Goal: Task Accomplishment & Management: Use online tool/utility

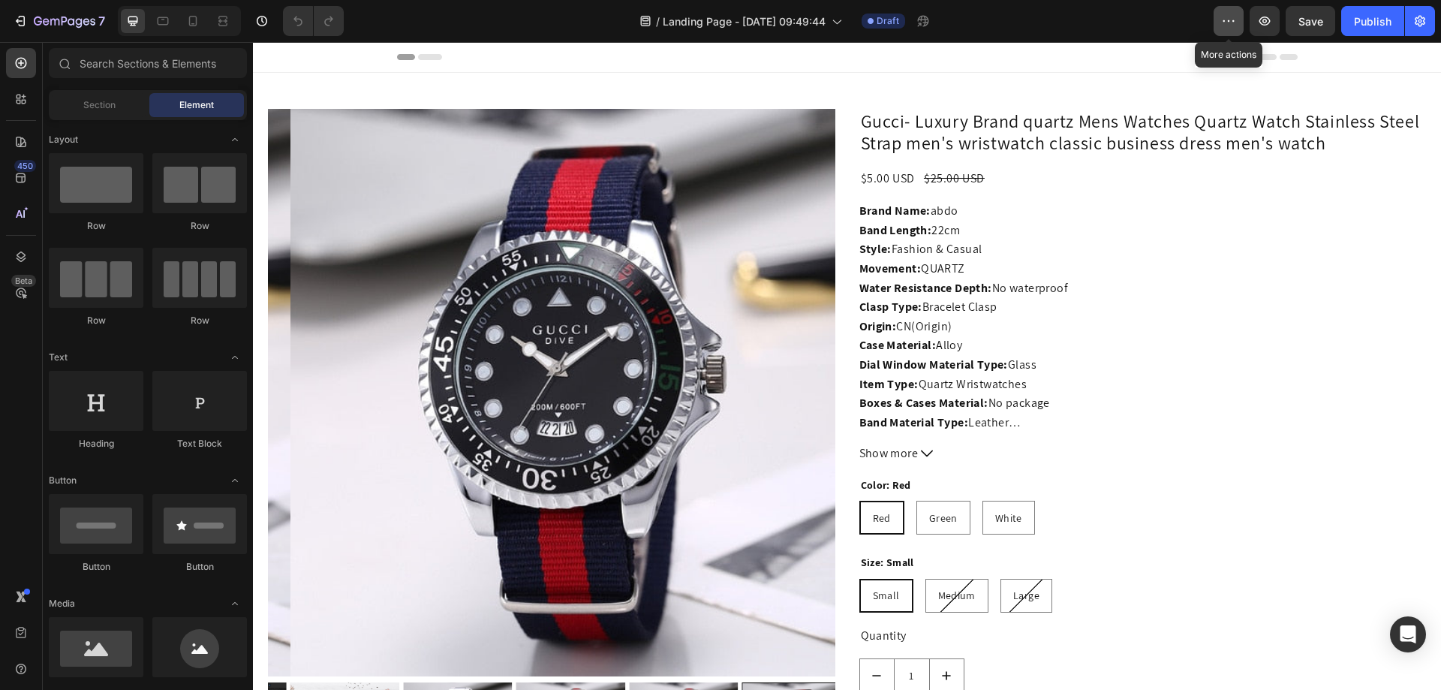
click at [1227, 25] on icon "button" at bounding box center [1228, 21] width 15 height 15
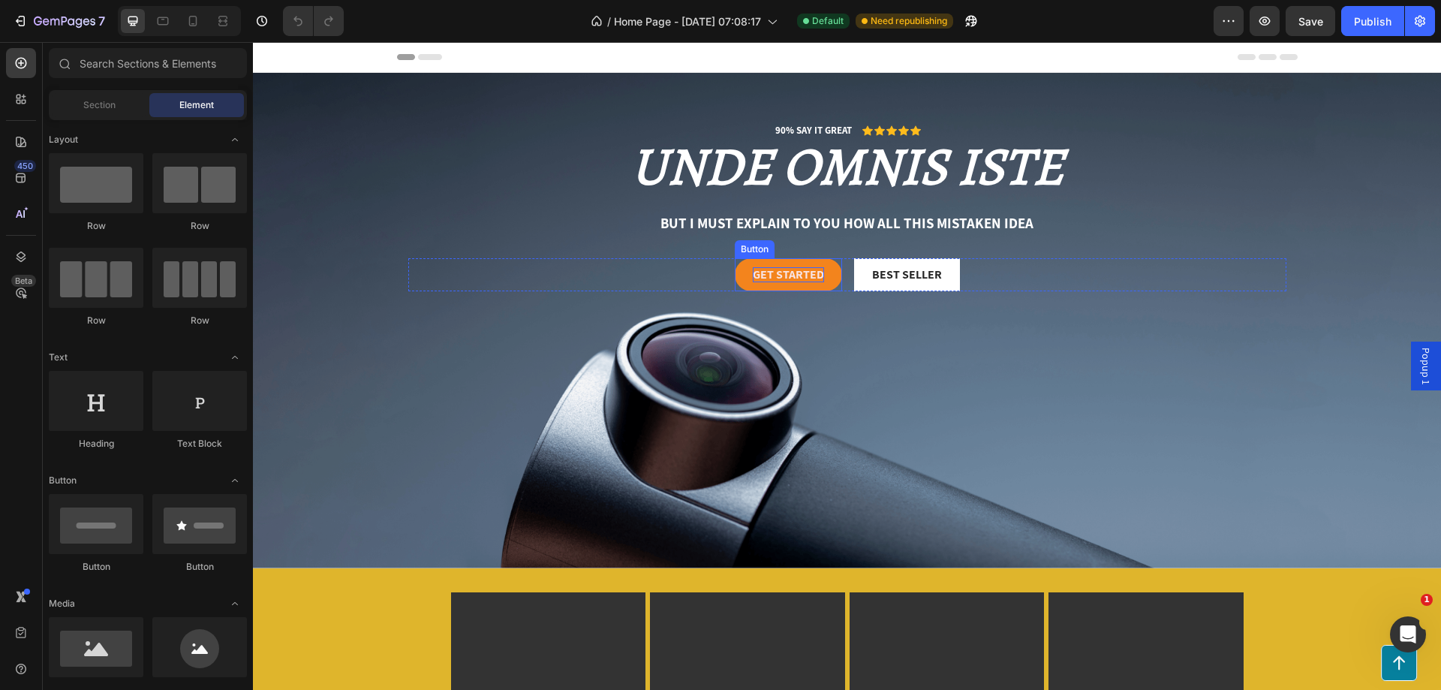
click at [790, 272] on div "Get started" at bounding box center [788, 275] width 71 height 16
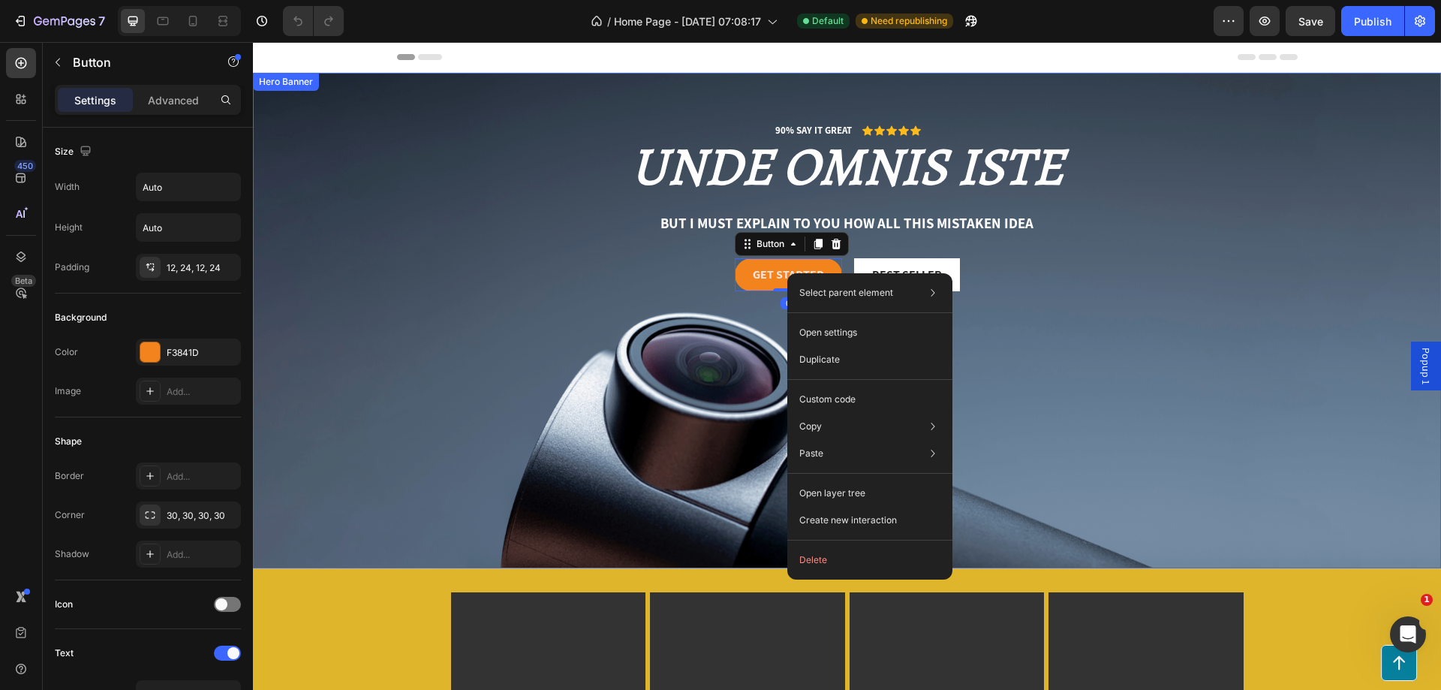
click at [581, 357] on div "Background Image" at bounding box center [847, 320] width 1188 height 495
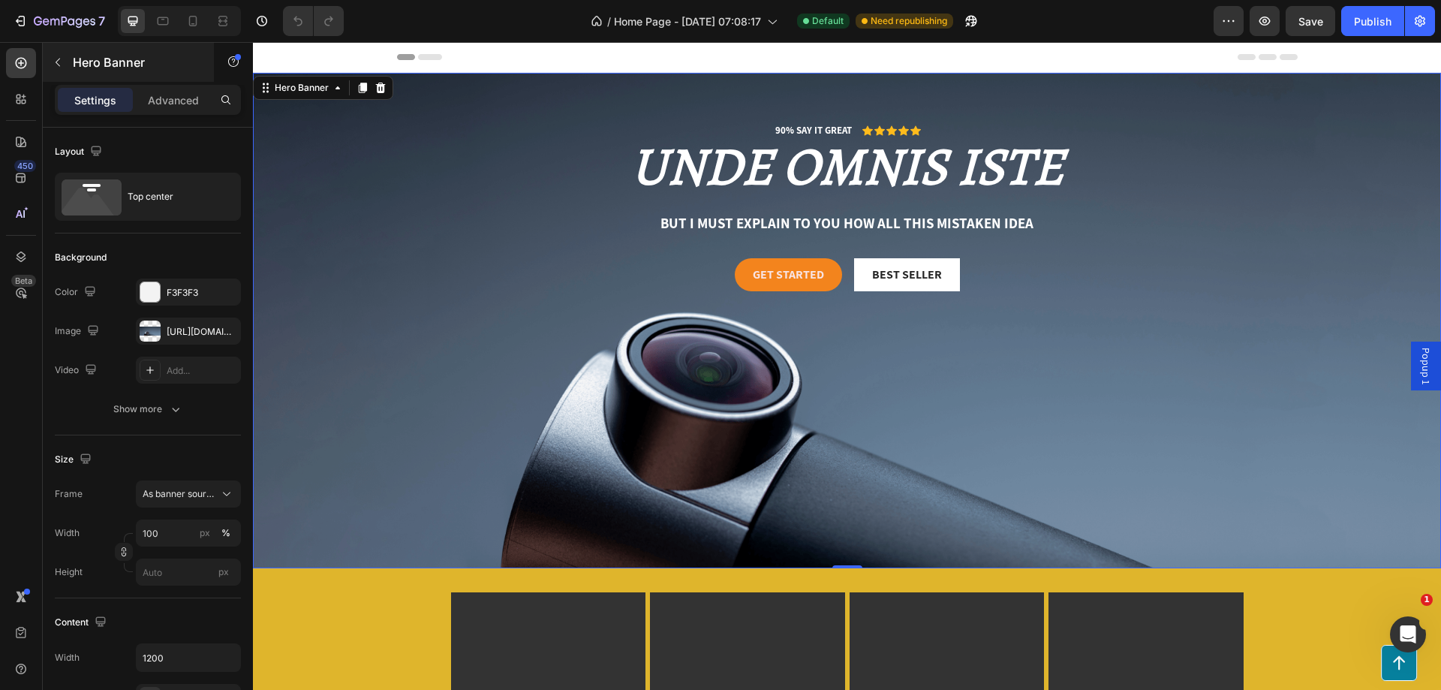
click at [58, 58] on icon "button" at bounding box center [58, 62] width 12 height 12
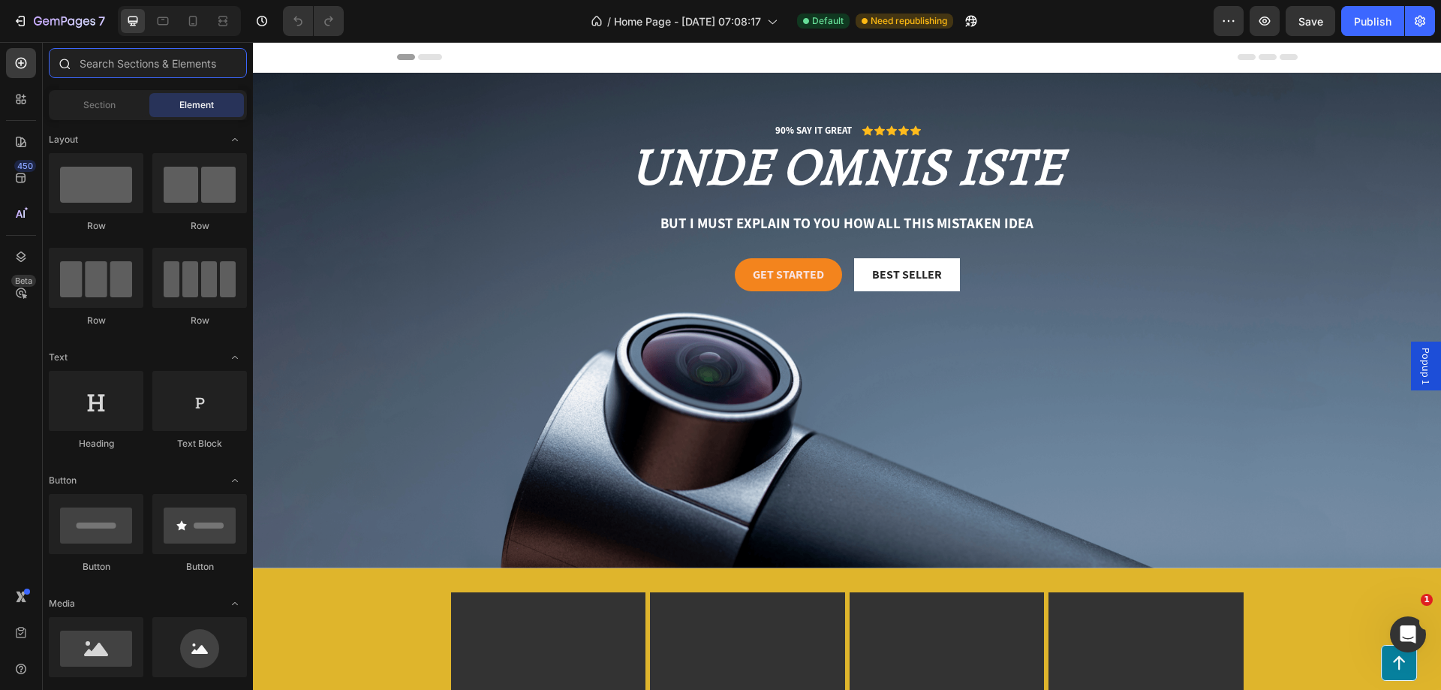
click at [94, 65] on input "text" at bounding box center [148, 63] width 198 height 30
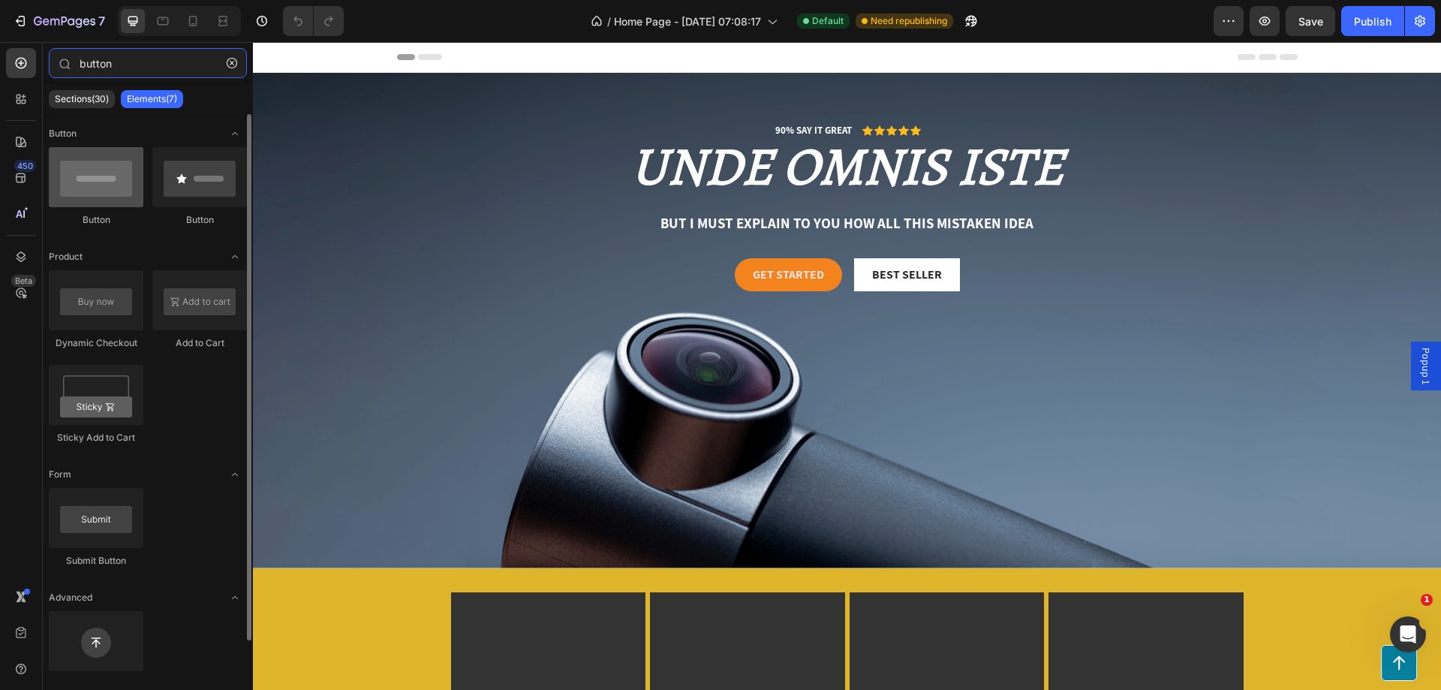
type input "button"
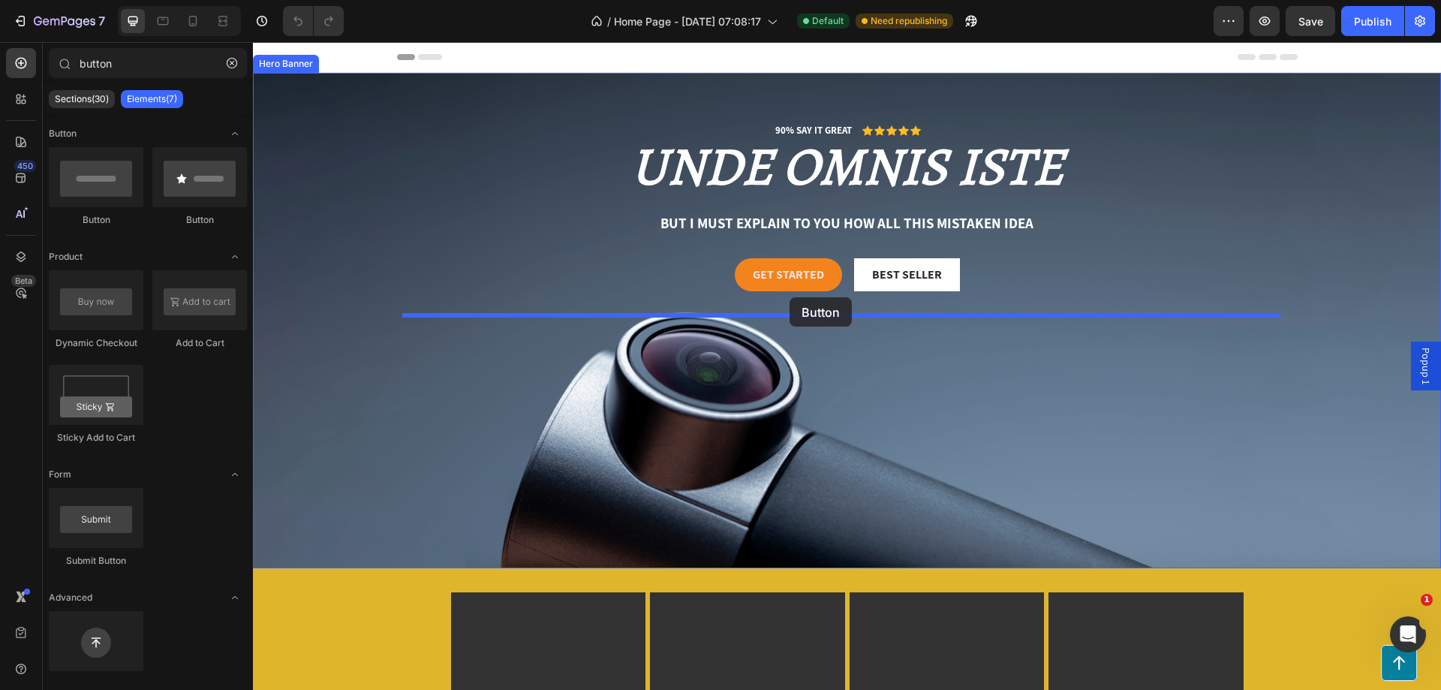
drag, startPoint x: 334, startPoint y: 245, endPoint x: 790, endPoint y: 297, distance: 458.6
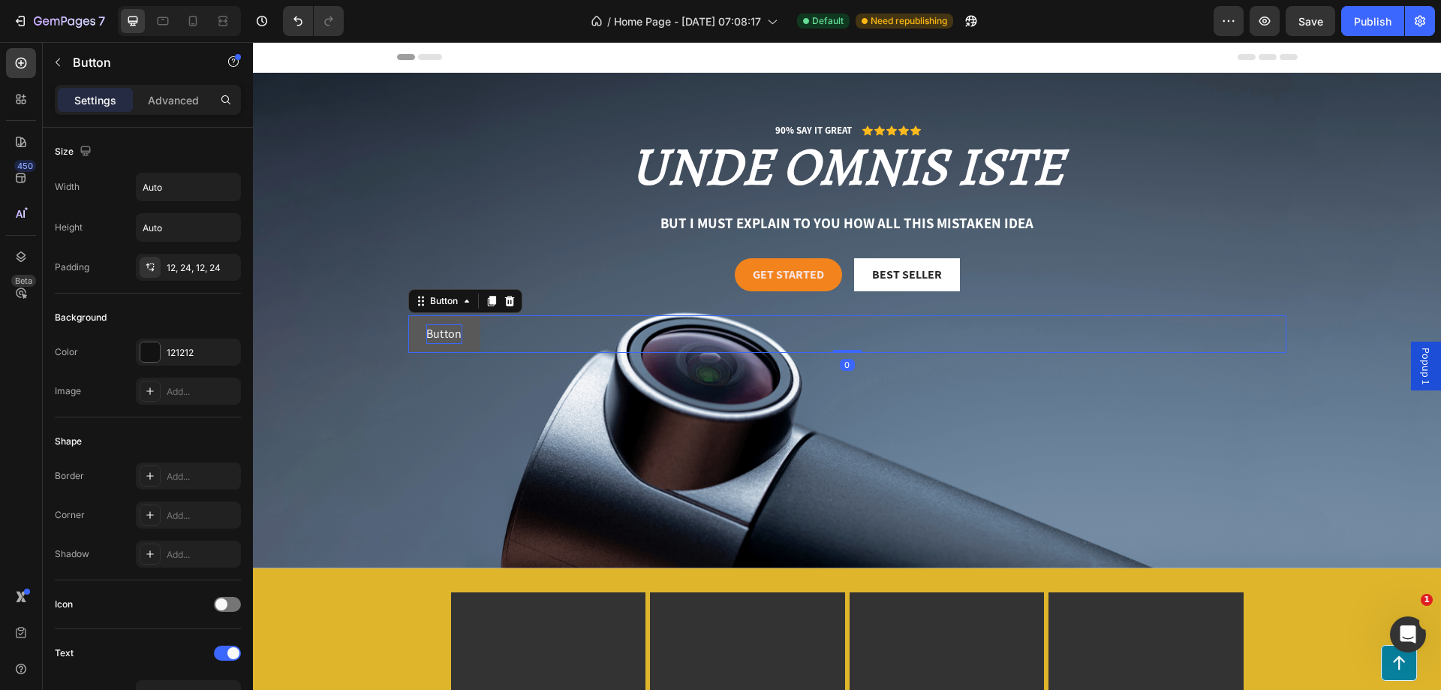
click at [455, 338] on p "Button" at bounding box center [444, 334] width 36 height 20
click at [152, 357] on div at bounding box center [150, 352] width 20 height 20
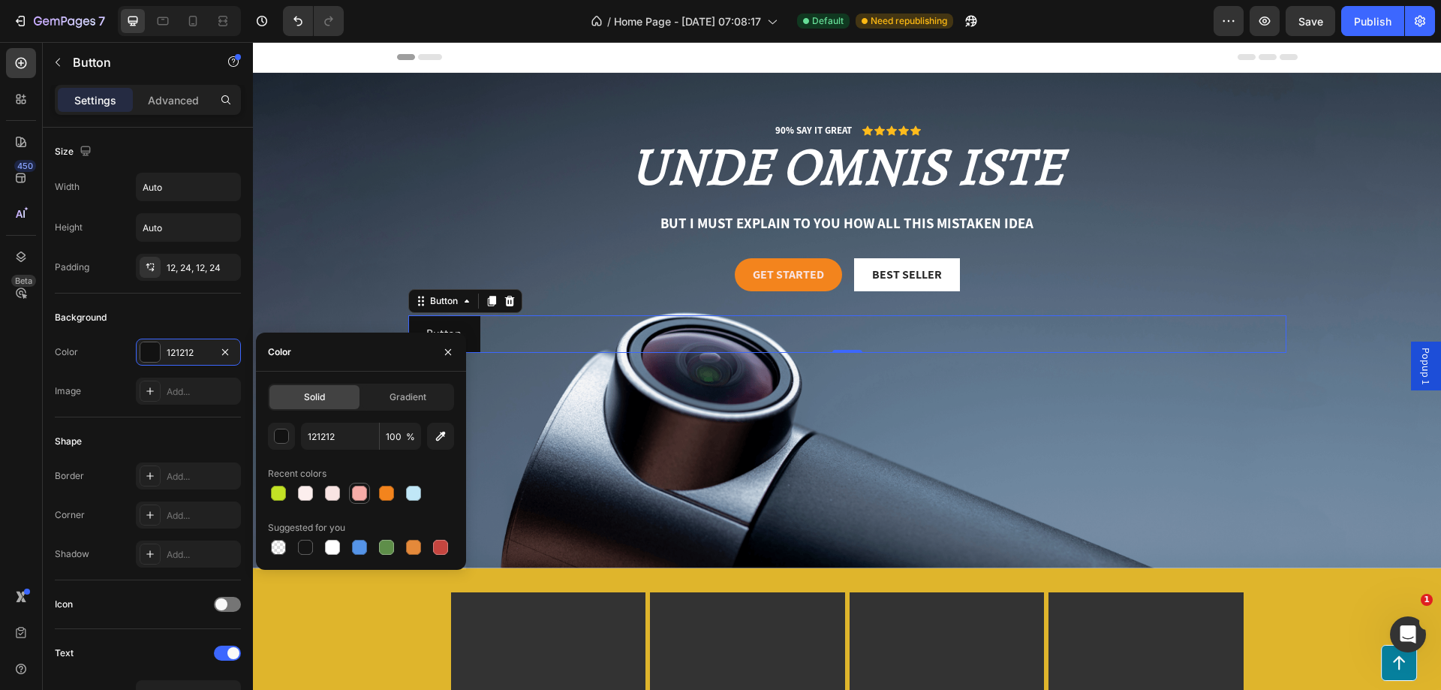
click at [367, 492] on div at bounding box center [360, 493] width 18 height 18
type input "F7ACA8"
click at [546, 412] on div "Background Image" at bounding box center [847, 320] width 1188 height 495
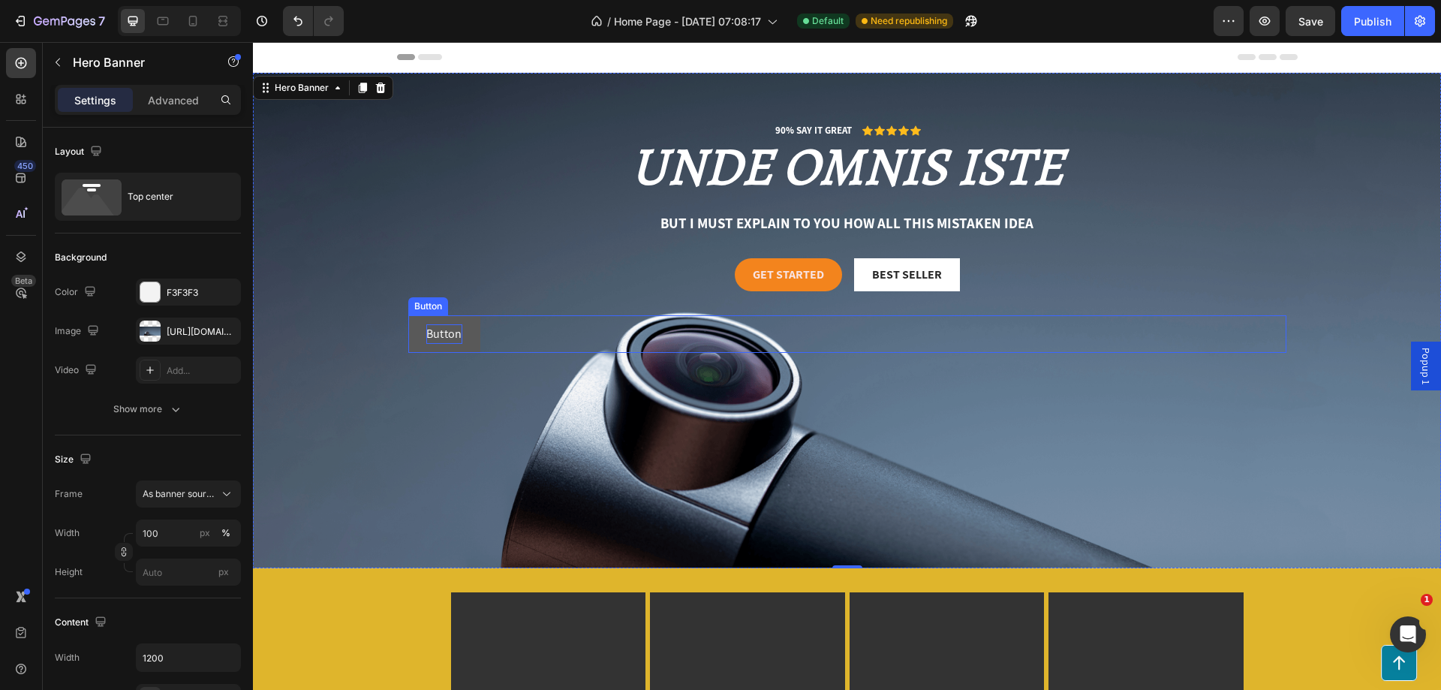
click at [439, 336] on p "Button" at bounding box center [444, 334] width 36 height 20
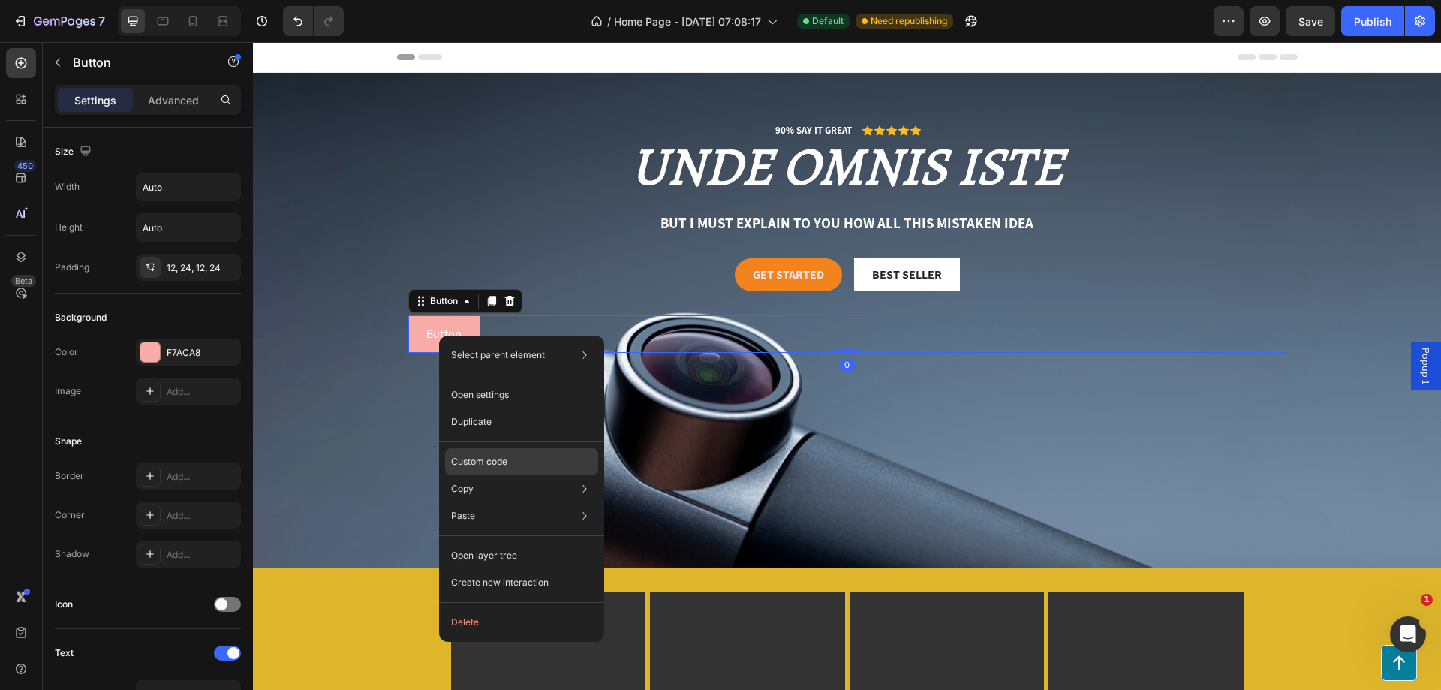
click at [489, 461] on p "Custom code" at bounding box center [479, 462] width 56 height 14
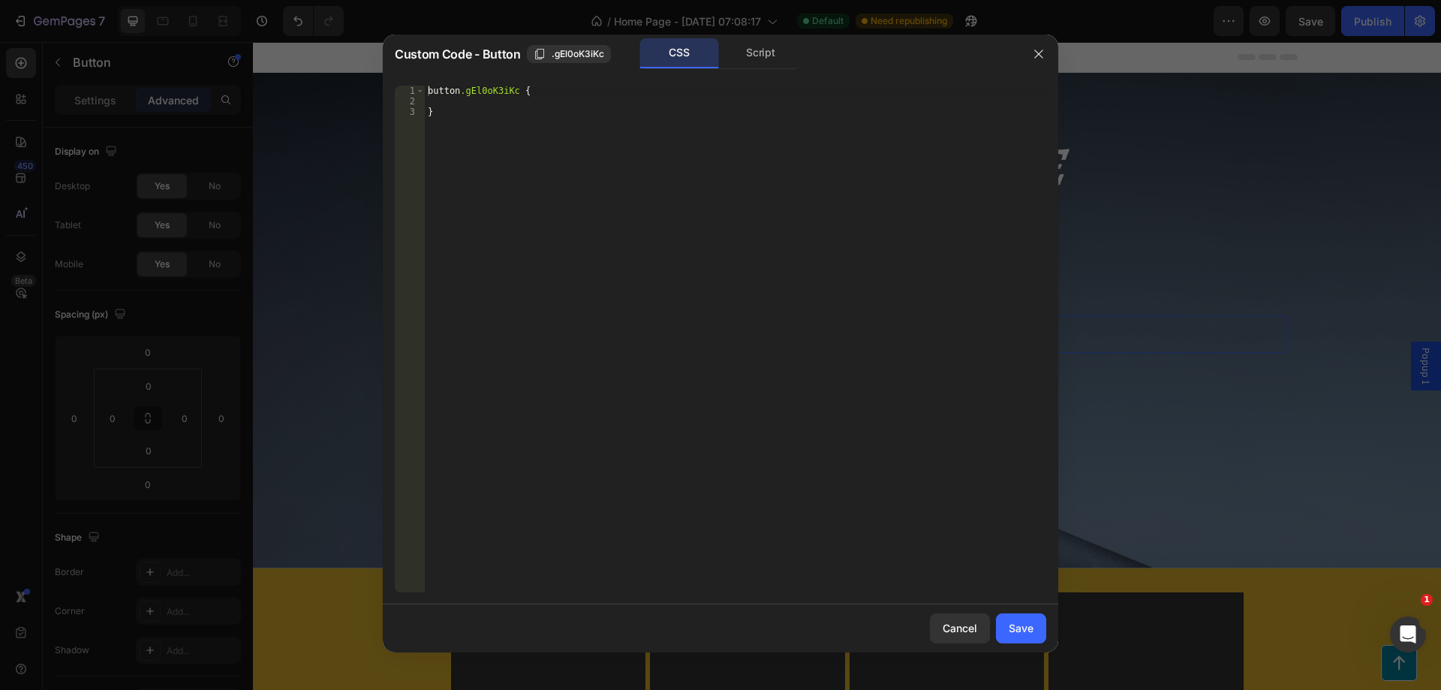
click at [450, 104] on div "button .gEl0oK3iKc { }" at bounding box center [736, 350] width 622 height 528
paste textarea "text-shadow: 2px 2px 4px rgba(0, 0, 0, 0.3) !important;"
type textarea "text-shadow: 2px 2px 4px rgba(0, 0, 0, 0.3) !important;"
click at [1022, 629] on div "Save" at bounding box center [1021, 628] width 25 height 16
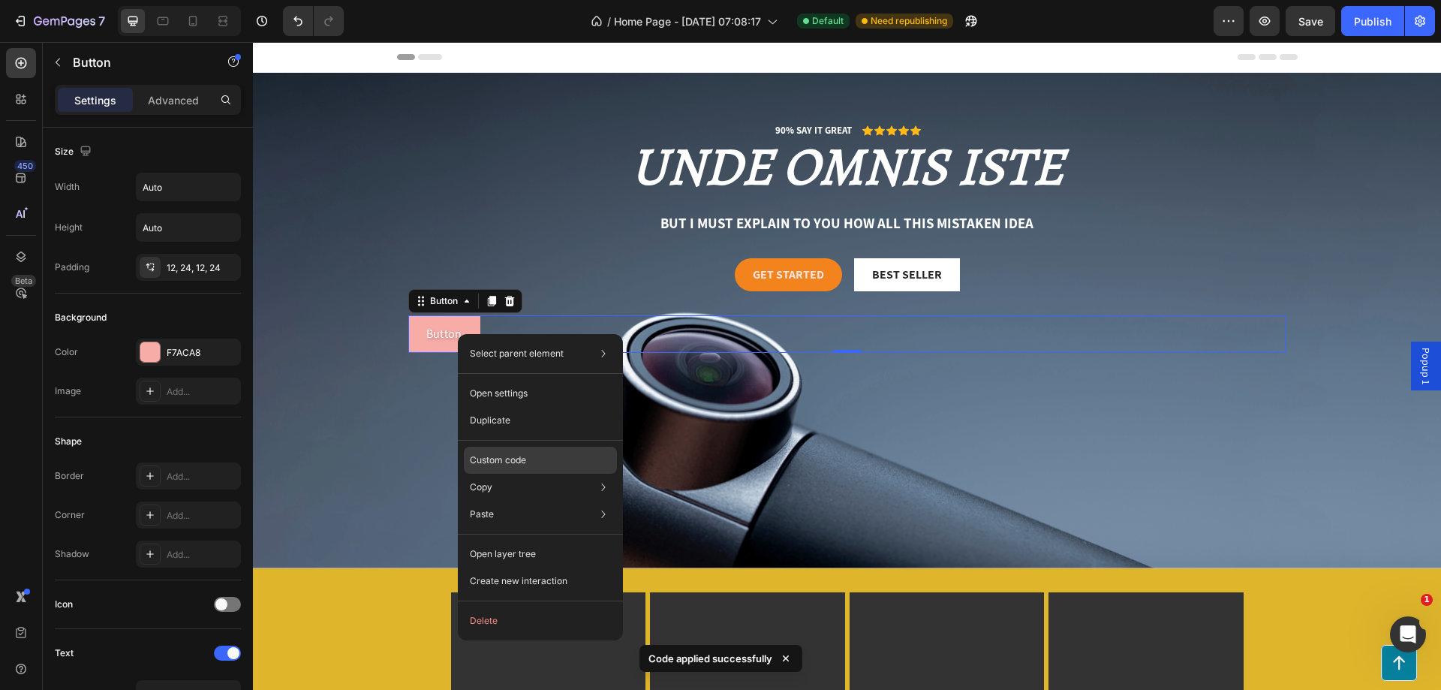
click at [551, 501] on div "Custom code" at bounding box center [540, 514] width 153 height 27
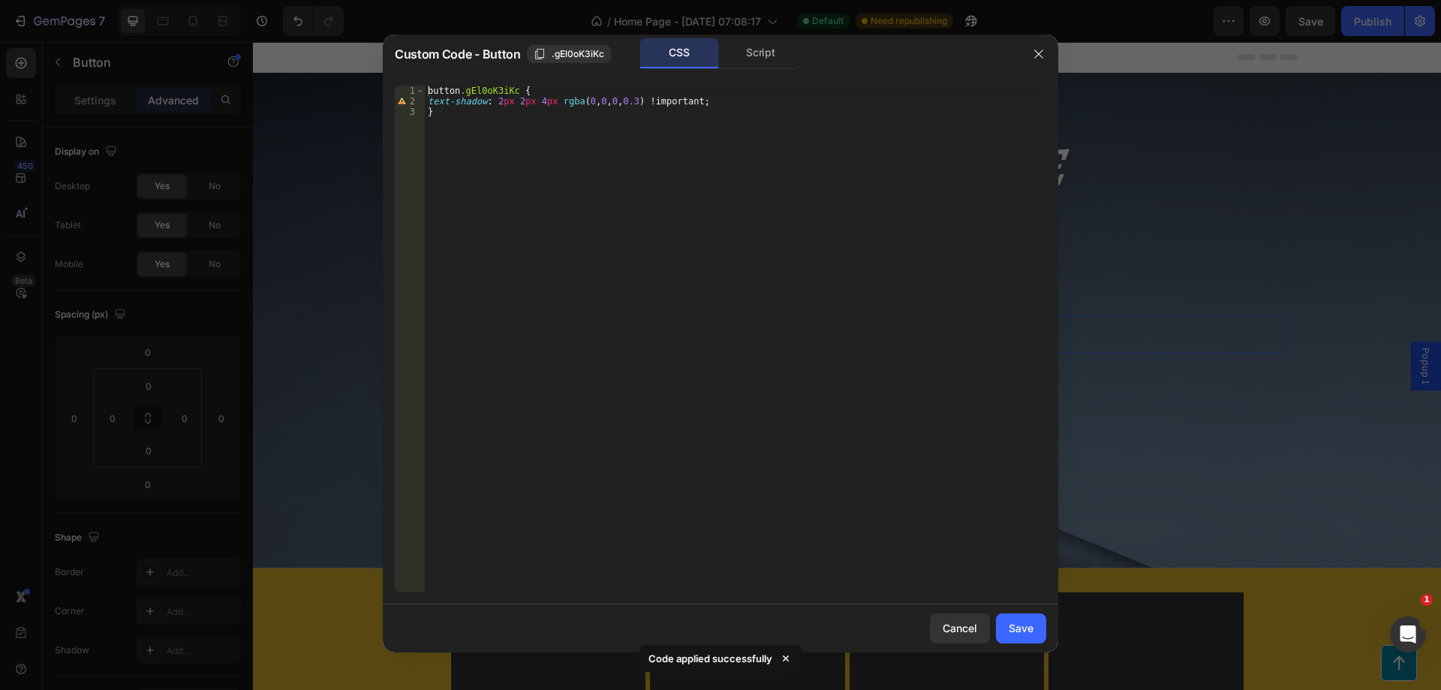
click at [449, 107] on div "button .gEl0oK3iKc { text-shadow : 2 px 2 px 4 px rgba ( 0 , 0 , 0 , 0.3 ) !imp…" at bounding box center [736, 350] width 622 height 528
click at [634, 108] on div "button .gEl0oK3iKc { text-shadow : 2 px 2 px 4 px rgba ( 0 , 0 , 0 , 0.3 ) !imp…" at bounding box center [736, 350] width 622 height 528
click at [646, 102] on div "button .gEl0oK3iKc { text-shadow : 2 px 2 px 4 px rgba ( 0 , 0 , 0 , 0.3 ) !imp…" at bounding box center [736, 350] width 622 height 528
type textarea "text-shadow: 2px 2px 4px rgba(0, 0, 0, 0.3) !important;"
click at [1010, 629] on div "Save" at bounding box center [1021, 628] width 25 height 16
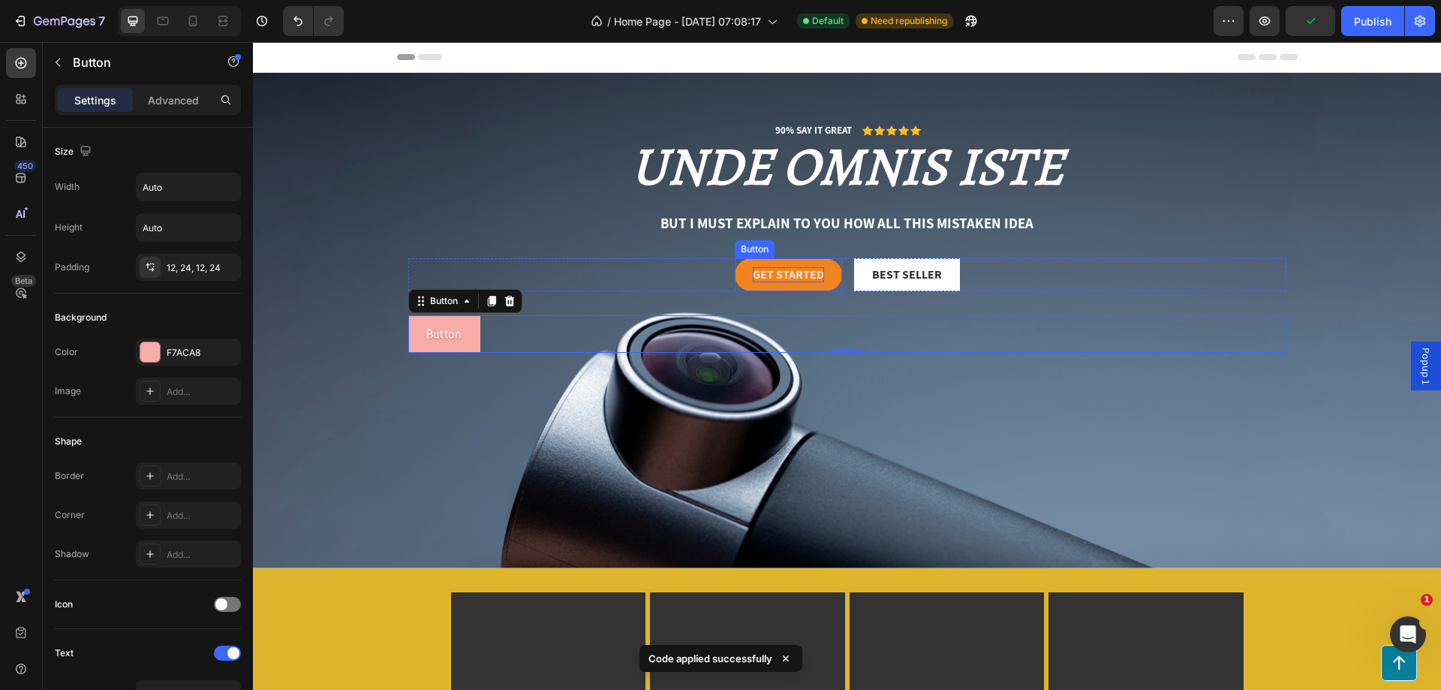
click at [788, 278] on div "Get started" at bounding box center [788, 275] width 71 height 16
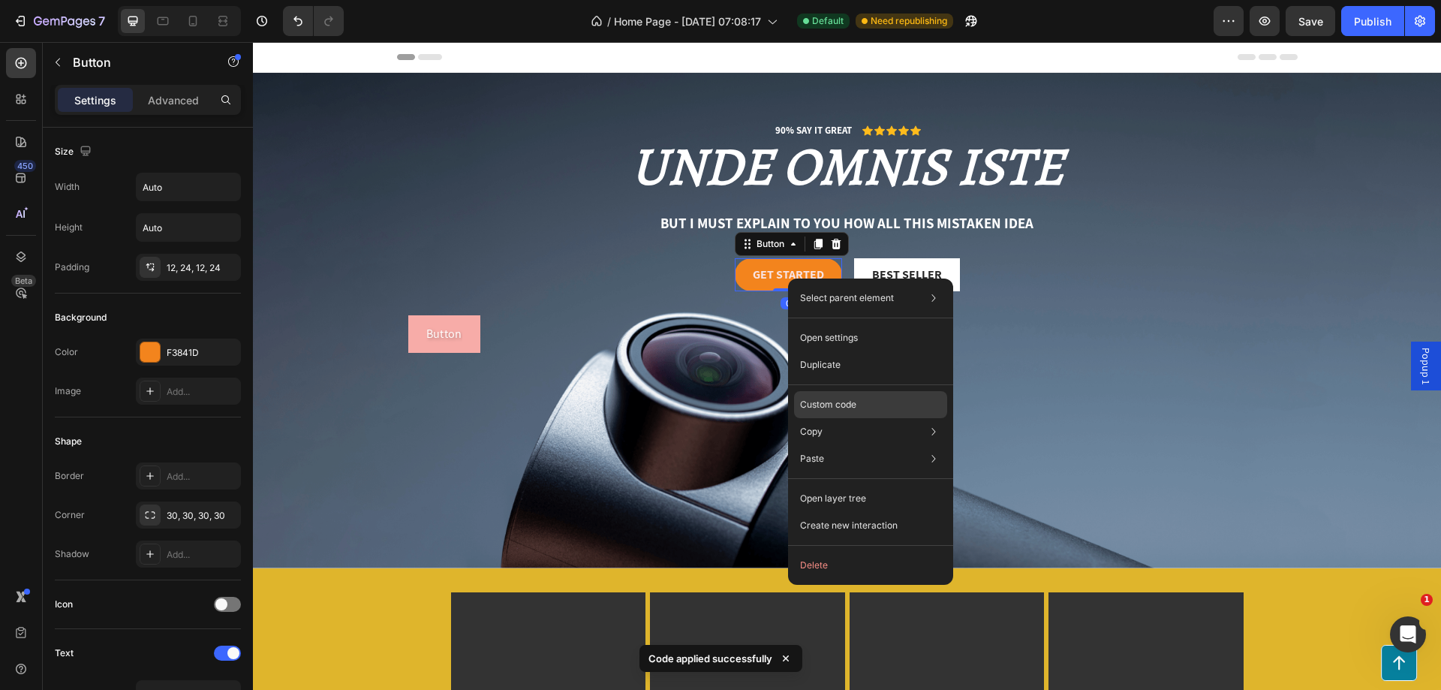
click at [838, 405] on p "Custom code" at bounding box center [828, 405] width 56 height 14
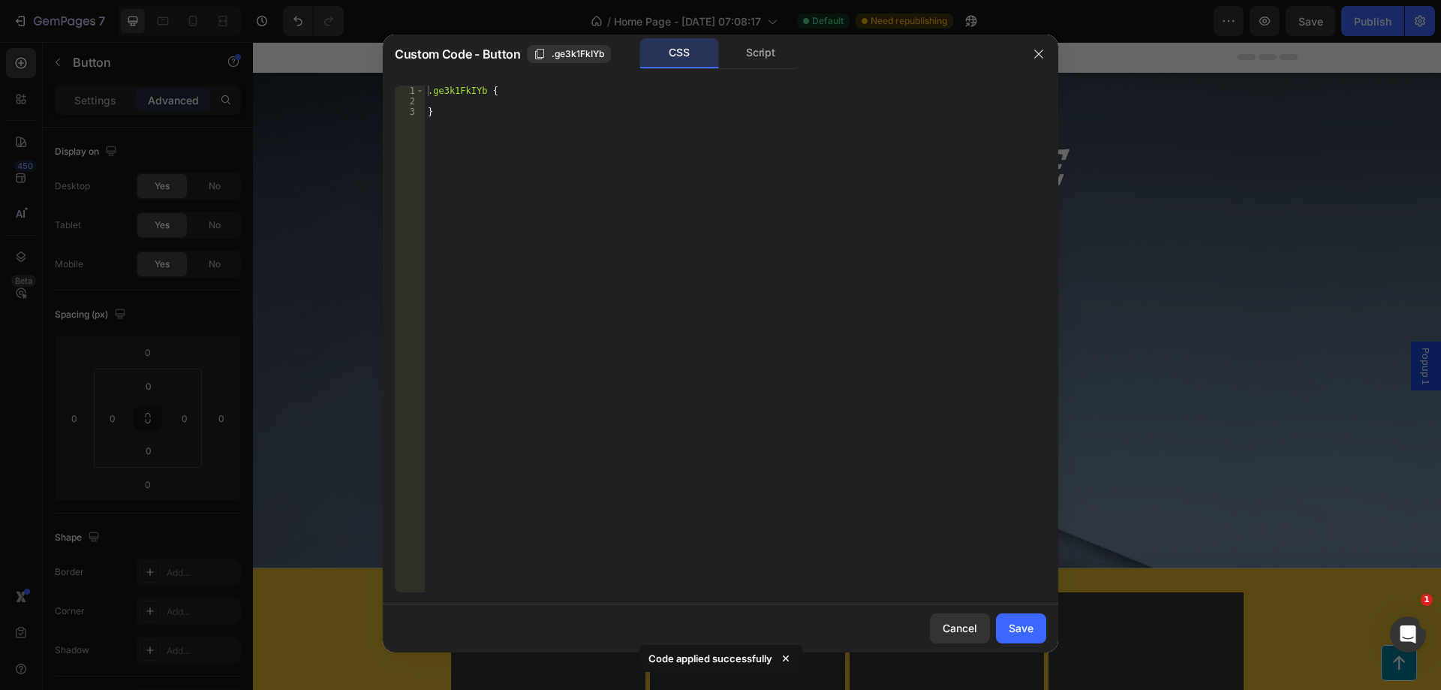
type textarea "}"
click at [460, 107] on div ".ge3k1FkIYb { }" at bounding box center [736, 350] width 622 height 528
click at [460, 99] on div ".ge3k1FkIYb { }" at bounding box center [736, 350] width 622 height 528
click at [1031, 629] on div "Save" at bounding box center [1021, 628] width 25 height 16
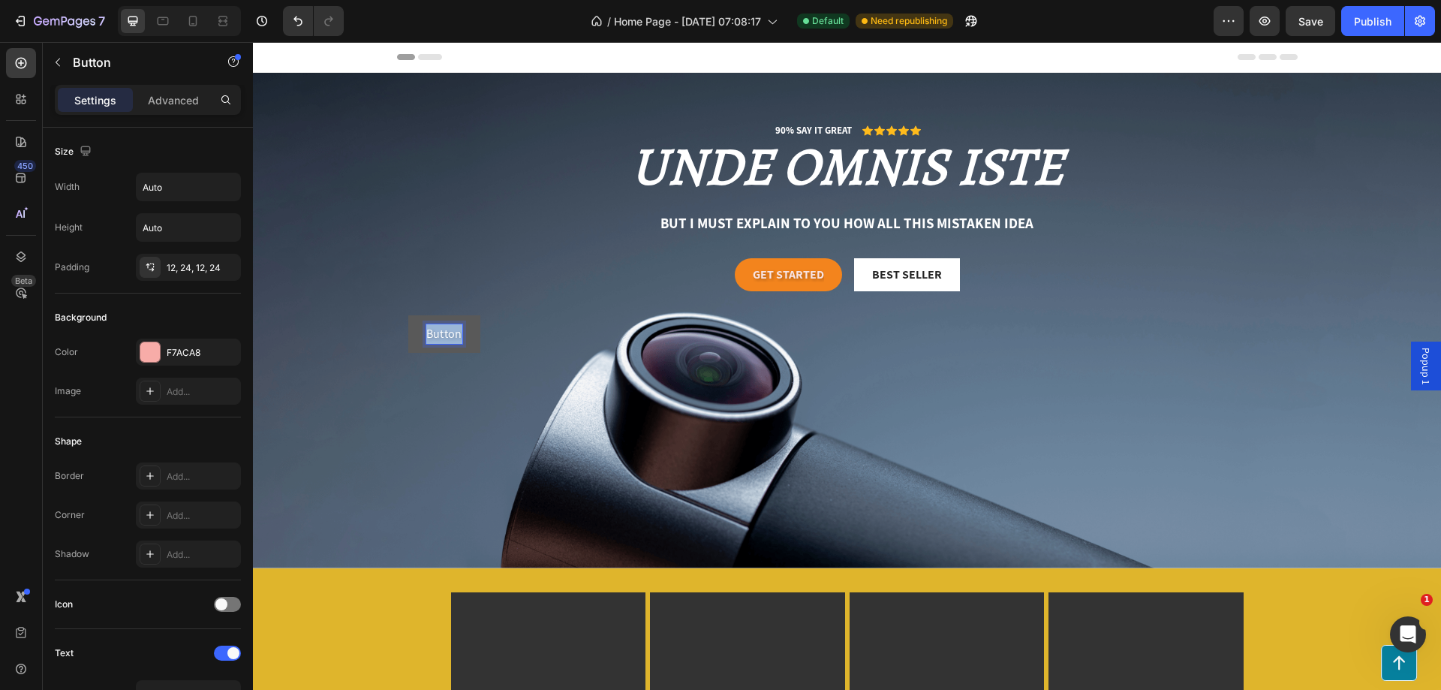
click at [426, 330] on p "Button" at bounding box center [444, 334] width 36 height 20
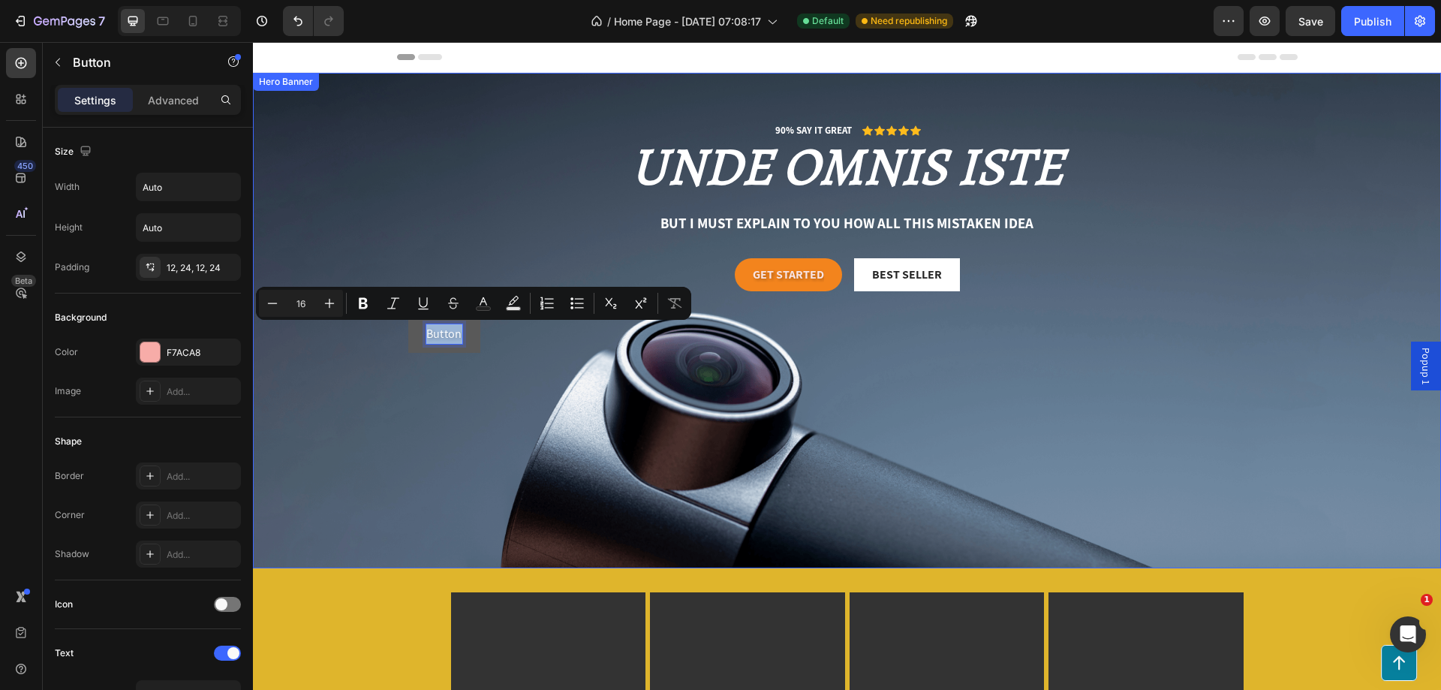
click at [383, 390] on div "Background Image" at bounding box center [847, 320] width 1188 height 495
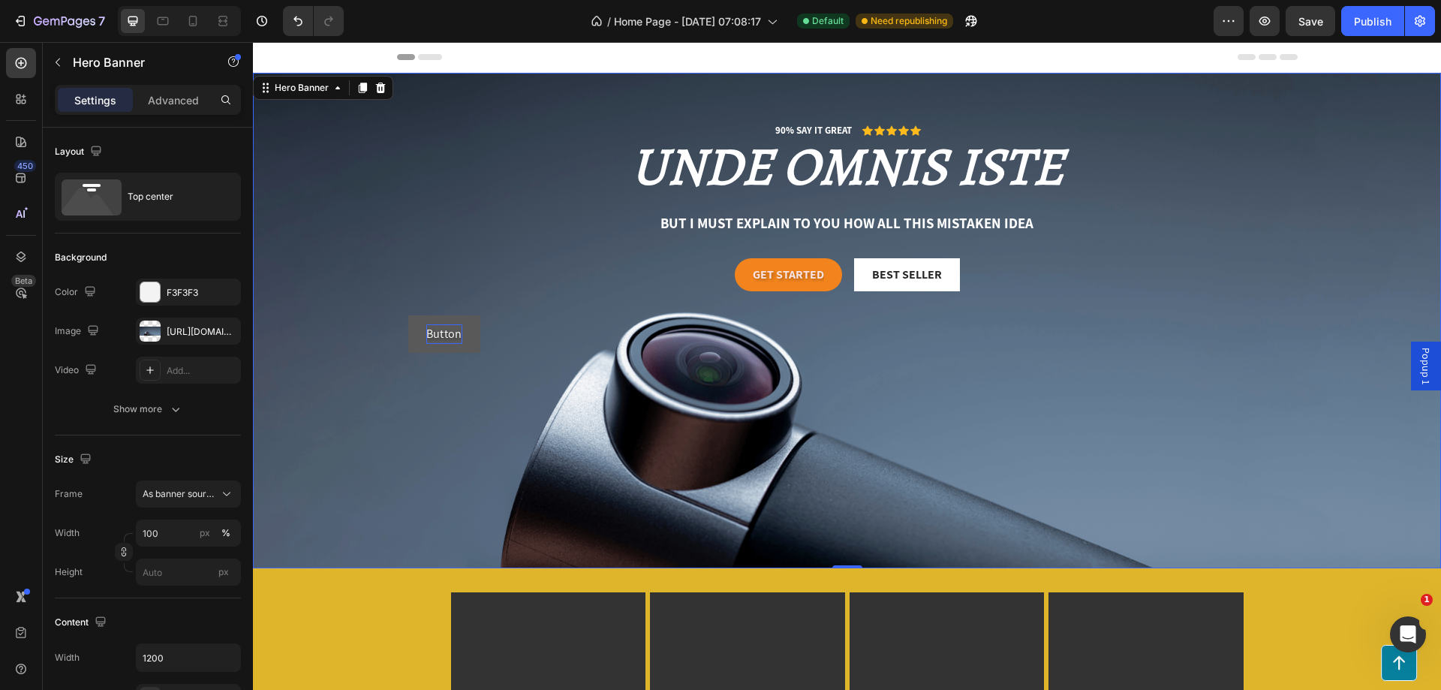
click at [426, 343] on p "Button" at bounding box center [444, 334] width 36 height 20
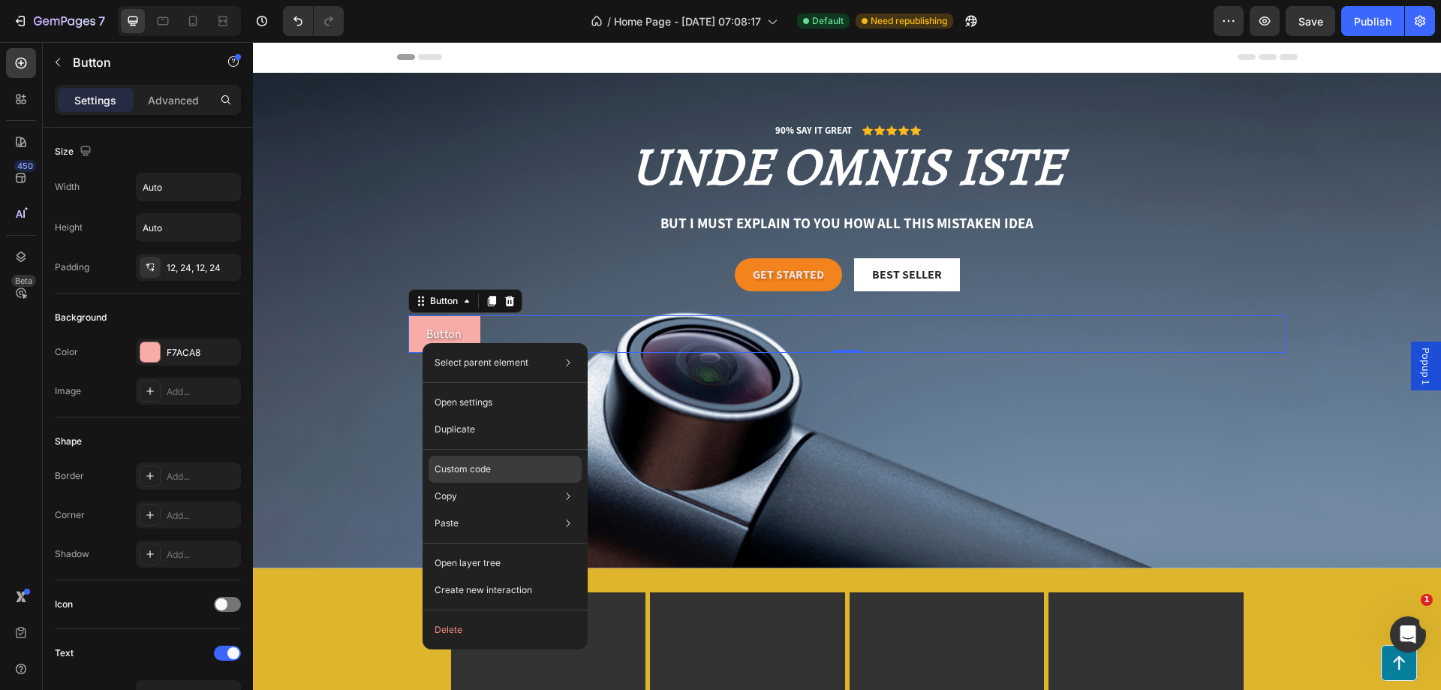
click at [469, 465] on p "Custom code" at bounding box center [463, 469] width 56 height 14
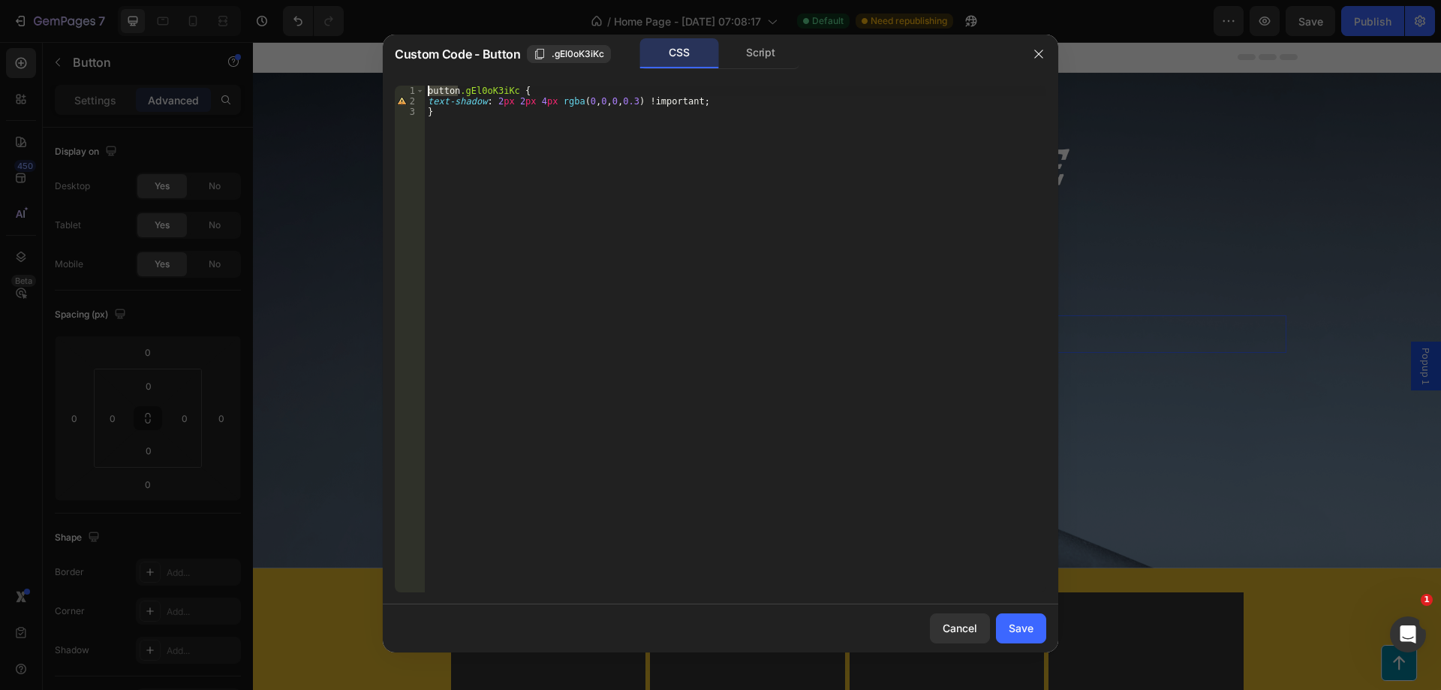
drag, startPoint x: 459, startPoint y: 88, endPoint x: 411, endPoint y: 89, distance: 48.8
click at [411, 89] on div "button.gEl0oK3iKc { 1 2 3 button .gEl0oK3iKc { text-shadow : 2 px 2 px 4 px rgb…" at bounding box center [721, 339] width 652 height 507
type textarea ".gEl0oK3iKc {"
click at [1022, 630] on div "Save" at bounding box center [1021, 628] width 25 height 16
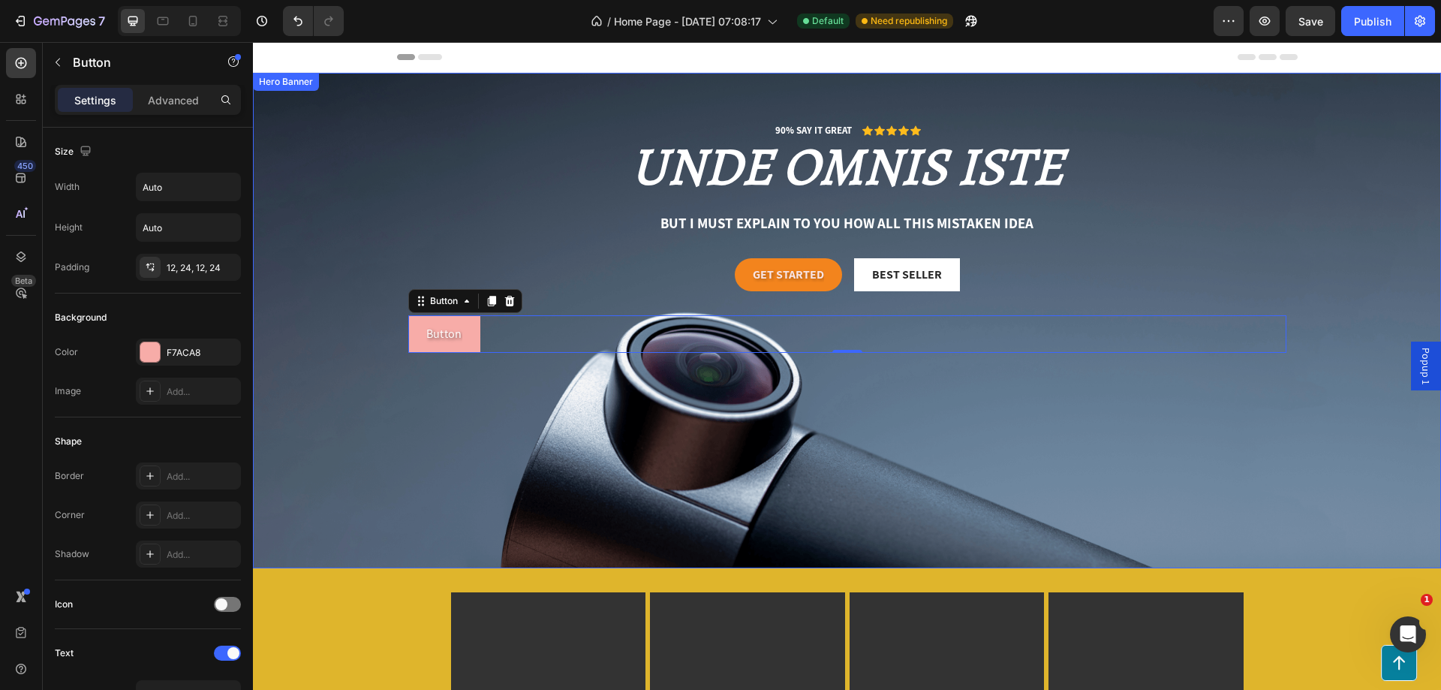
click at [465, 475] on div "Background Image" at bounding box center [847, 320] width 1188 height 495
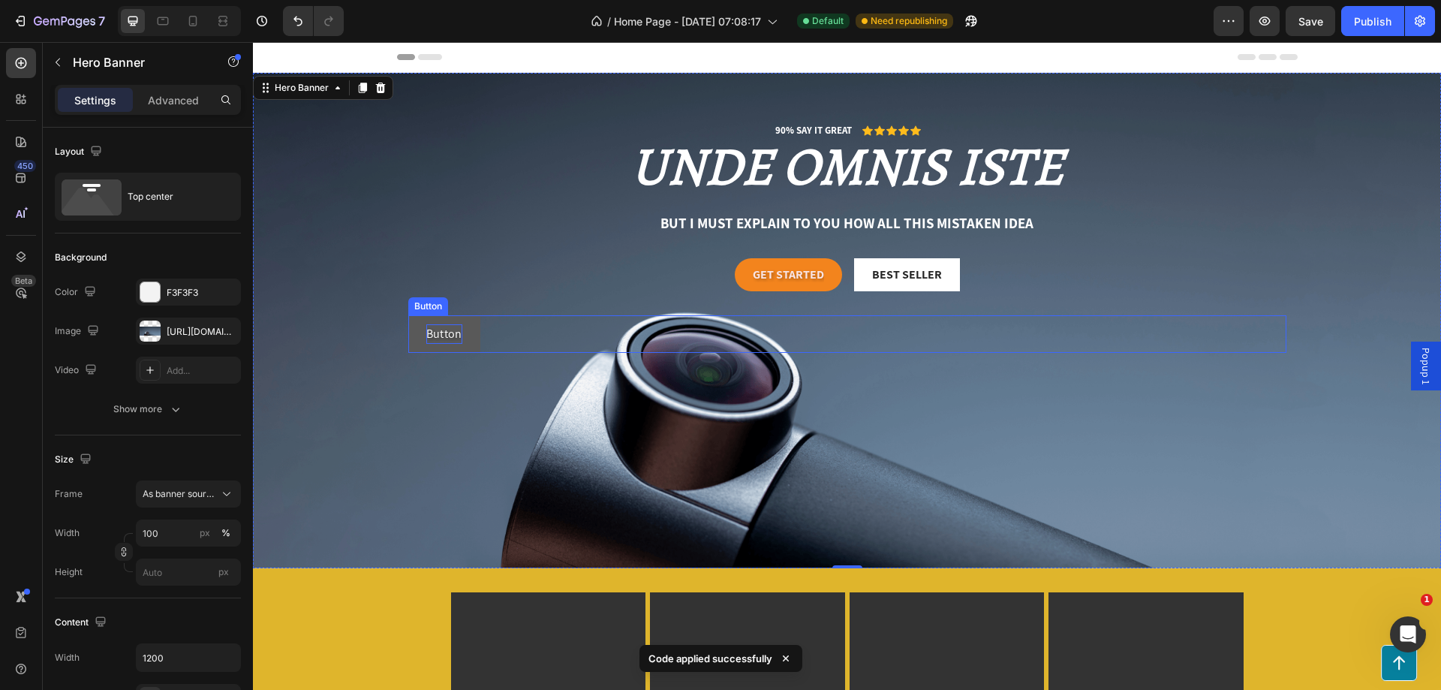
click at [431, 343] on p "Button" at bounding box center [444, 334] width 36 height 20
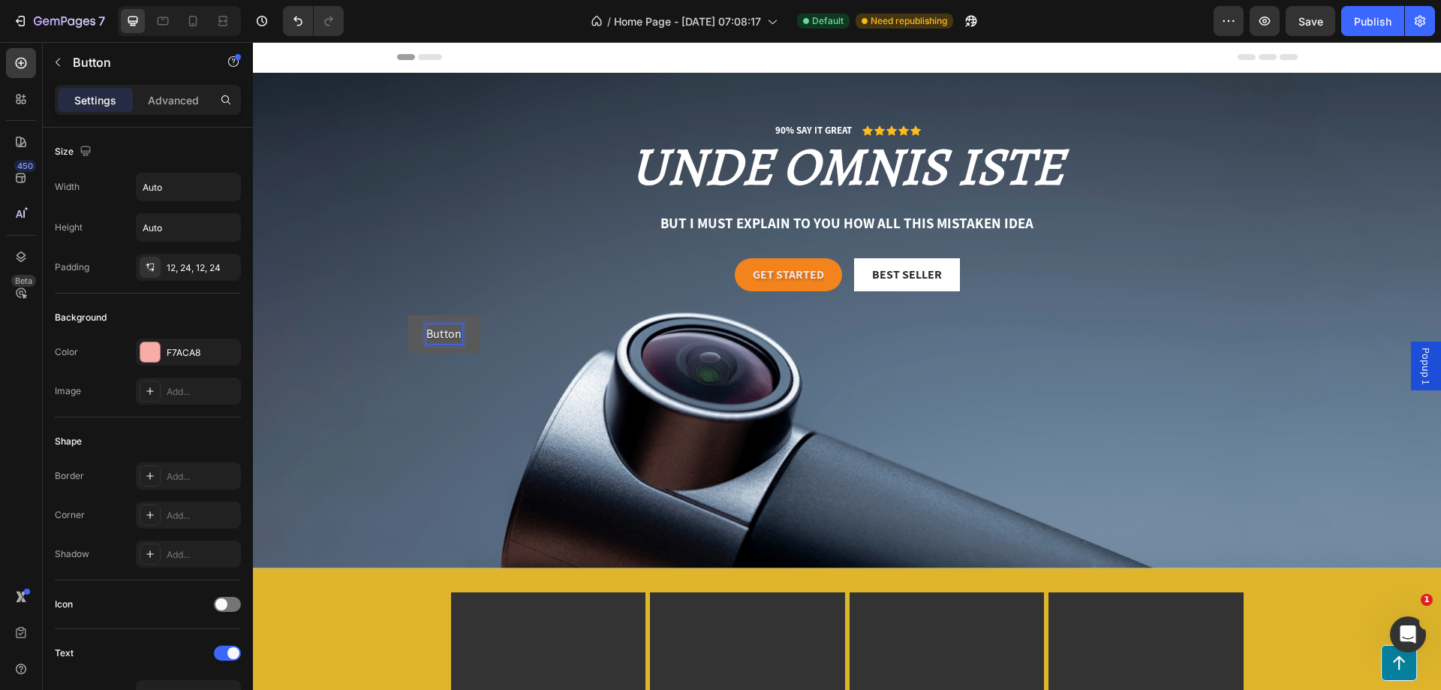
drag, startPoint x: 434, startPoint y: 332, endPoint x: 351, endPoint y: 381, distance: 96.9
click at [361, 464] on div "Background Image" at bounding box center [847, 320] width 1188 height 495
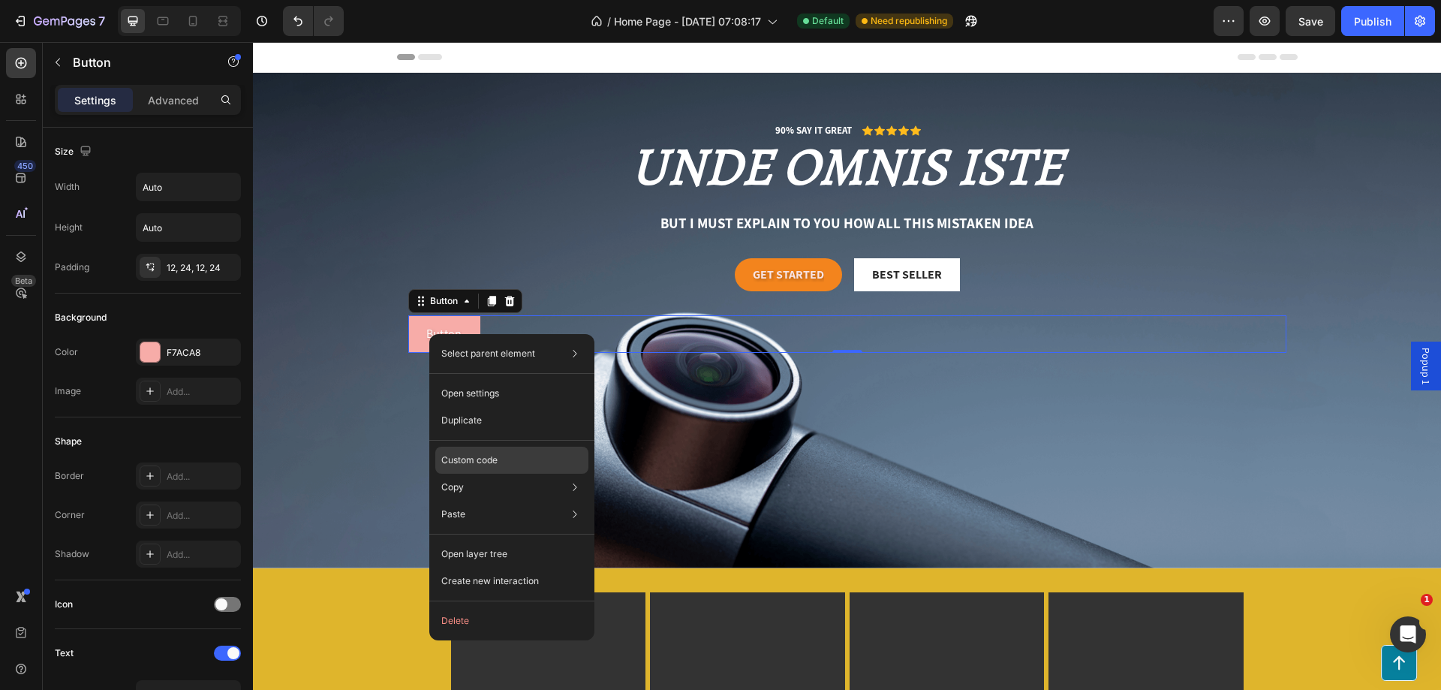
click at [479, 466] on p "Custom code" at bounding box center [469, 460] width 56 height 14
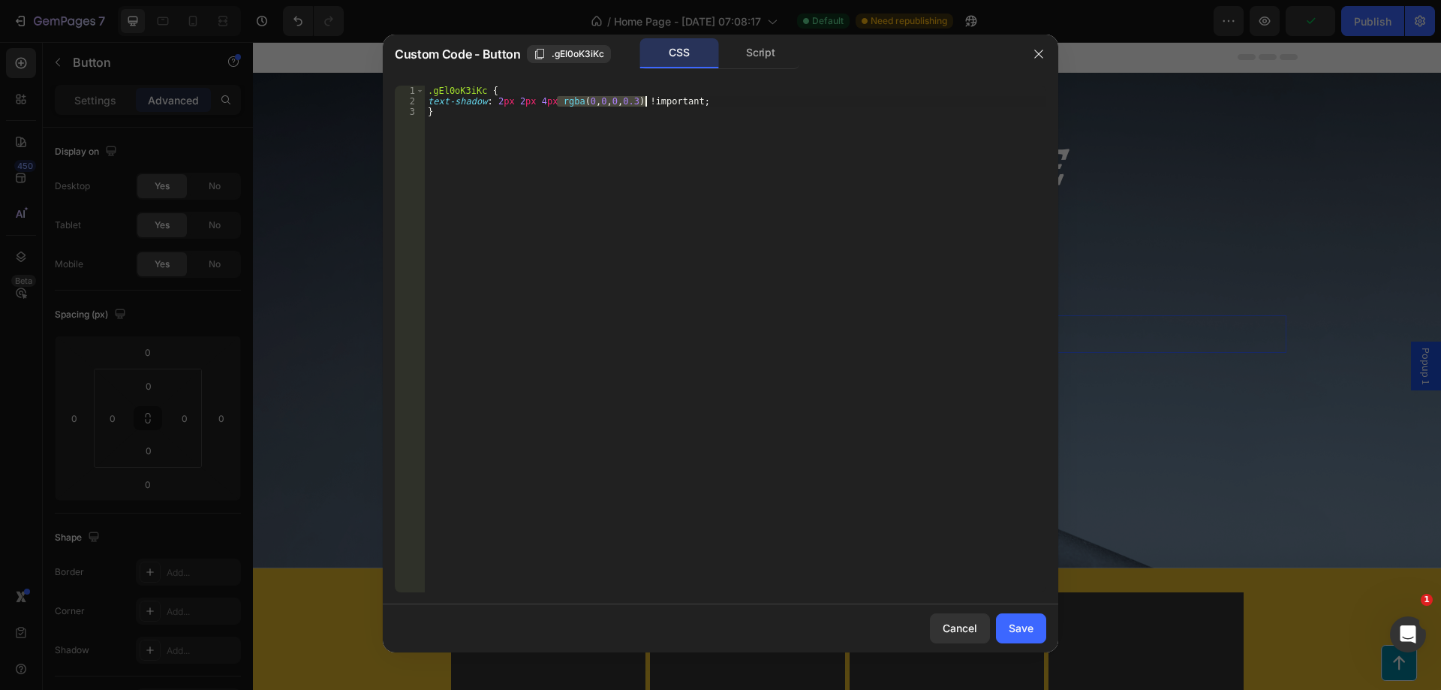
drag, startPoint x: 554, startPoint y: 101, endPoint x: 645, endPoint y: 101, distance: 90.8
click at [645, 101] on div ".gEl0oK3iKc { text-shadow : 2 px 2 px 4 px rgba ( 0 , 0 , 0 , 0.3 ) !important …" at bounding box center [736, 350] width 622 height 528
type textarea "text-shadow: 2px 2px 4px red!important;"
click at [1020, 627] on div "Save" at bounding box center [1021, 628] width 25 height 16
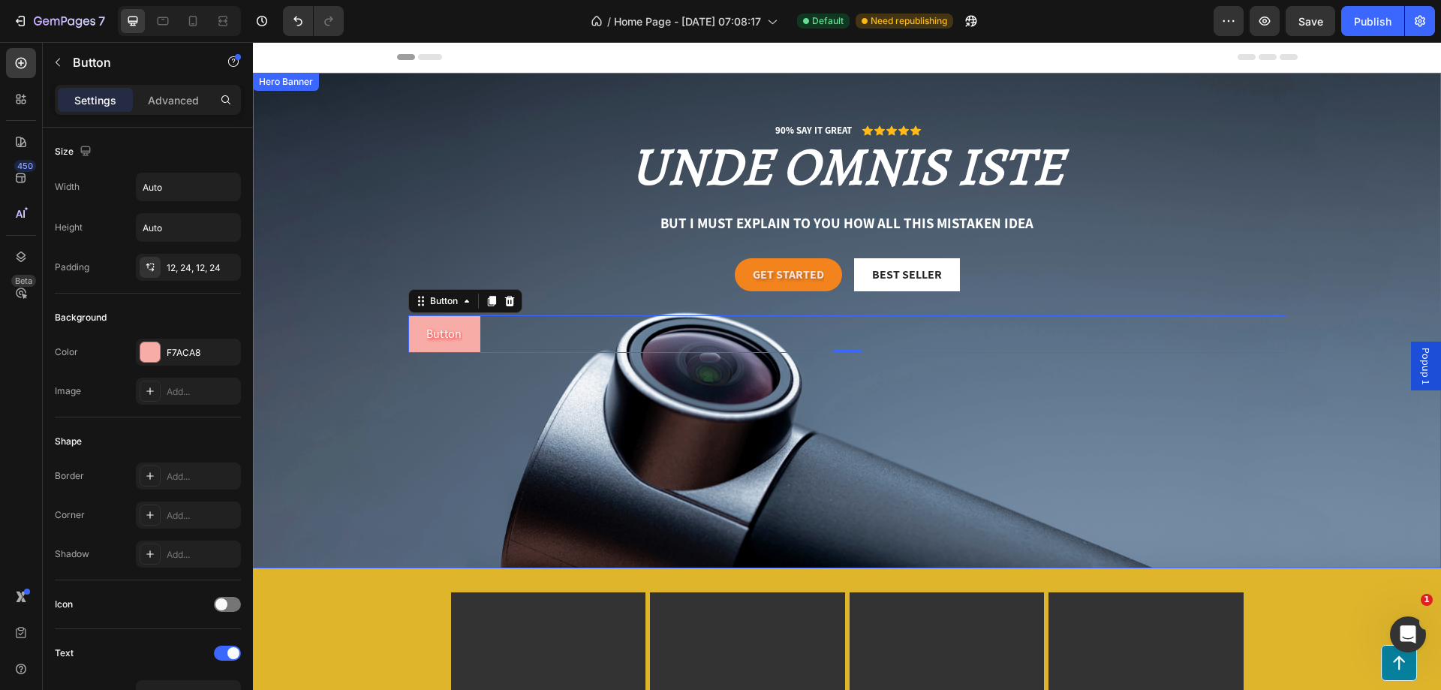
click at [535, 476] on div "Background Image" at bounding box center [847, 320] width 1188 height 495
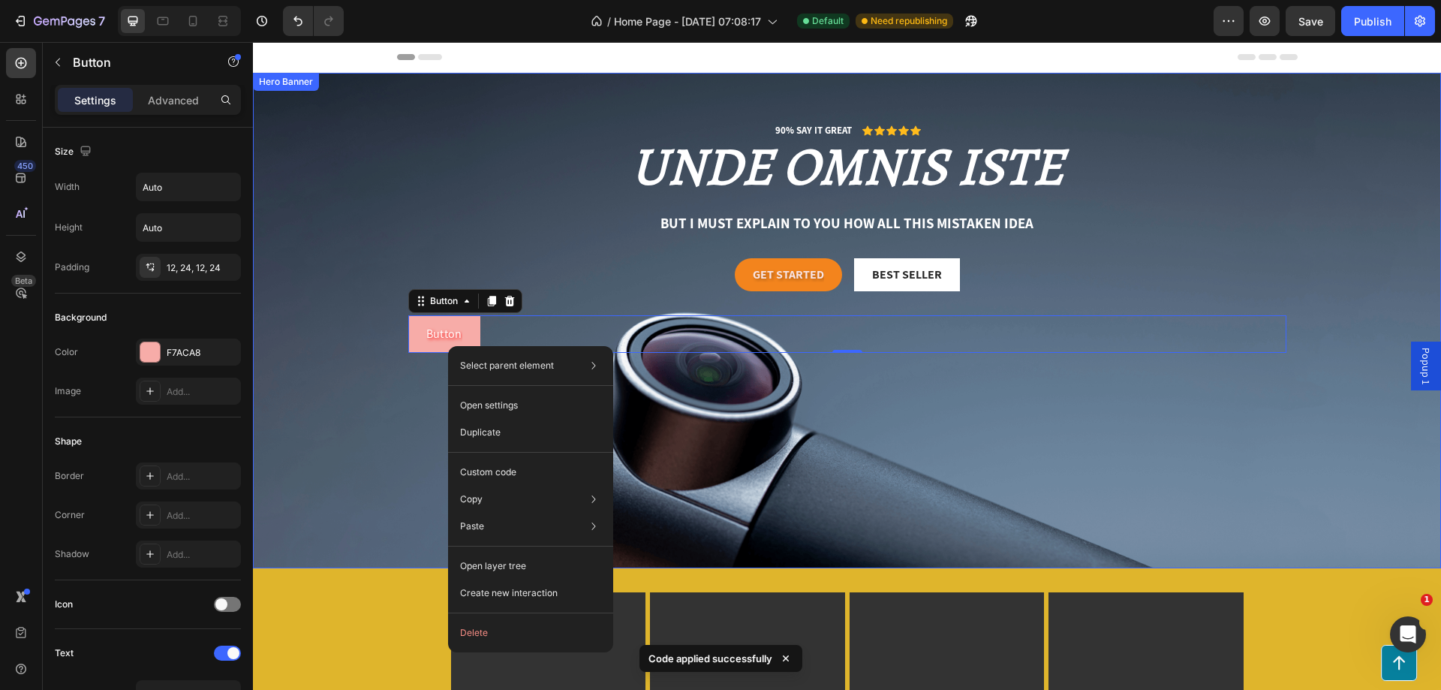
click at [337, 408] on div "Background Image" at bounding box center [847, 320] width 1188 height 495
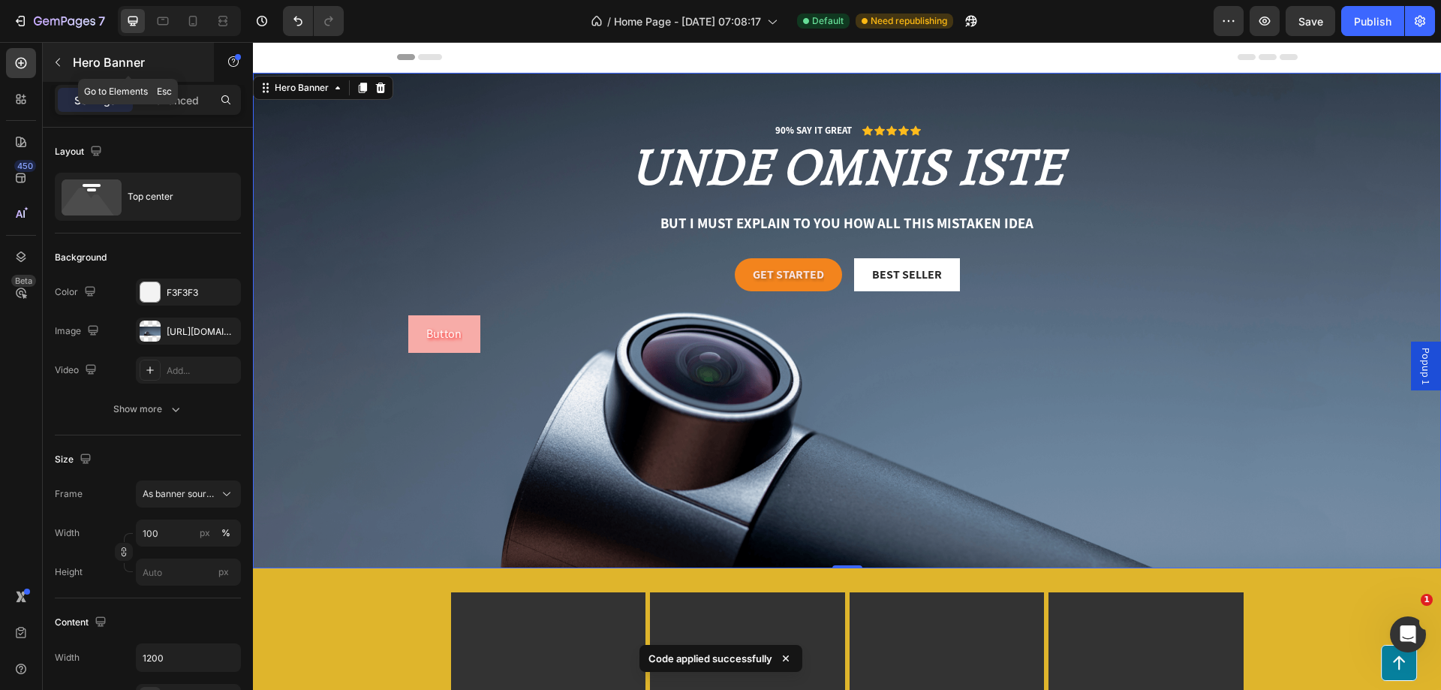
click at [57, 60] on icon "button" at bounding box center [58, 62] width 12 height 12
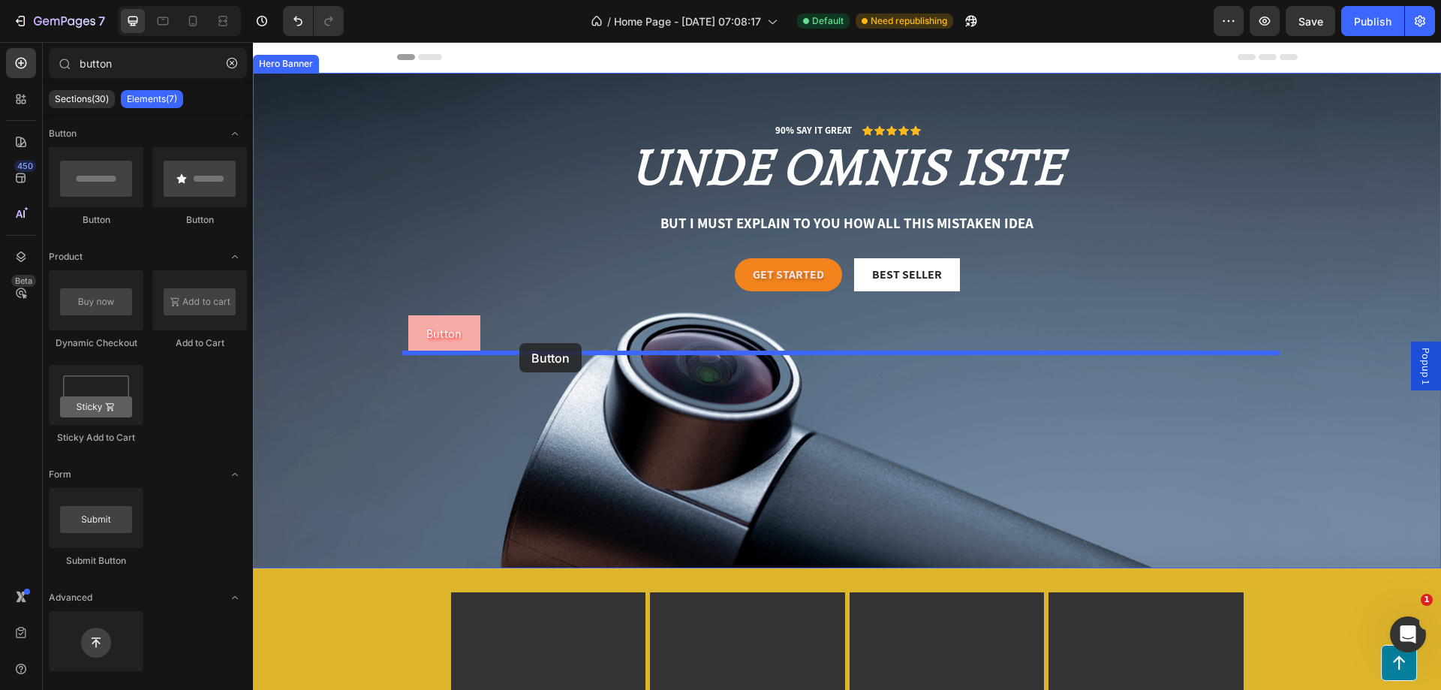
drag, startPoint x: 347, startPoint y: 245, endPoint x: 519, endPoint y: 343, distance: 198.3
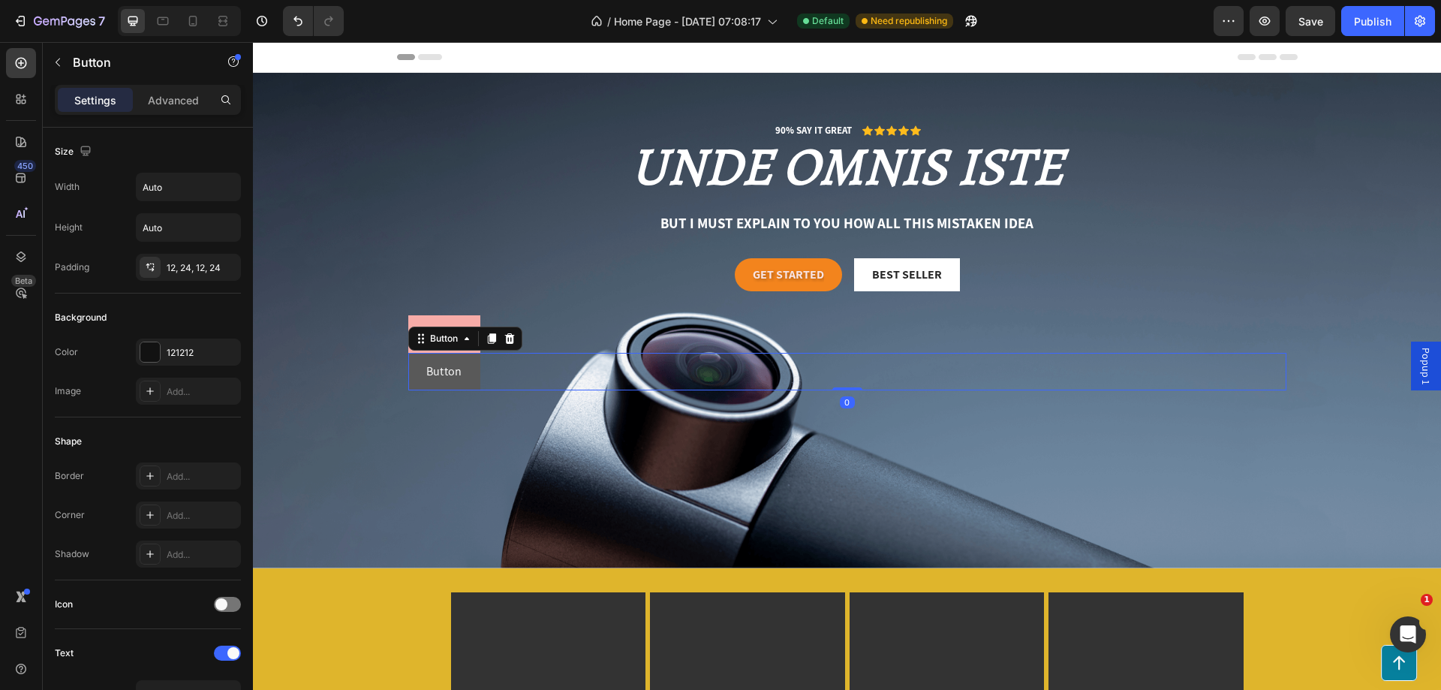
click at [458, 379] on button "Button" at bounding box center [444, 372] width 72 height 38
click at [155, 353] on div at bounding box center [150, 352] width 20 height 20
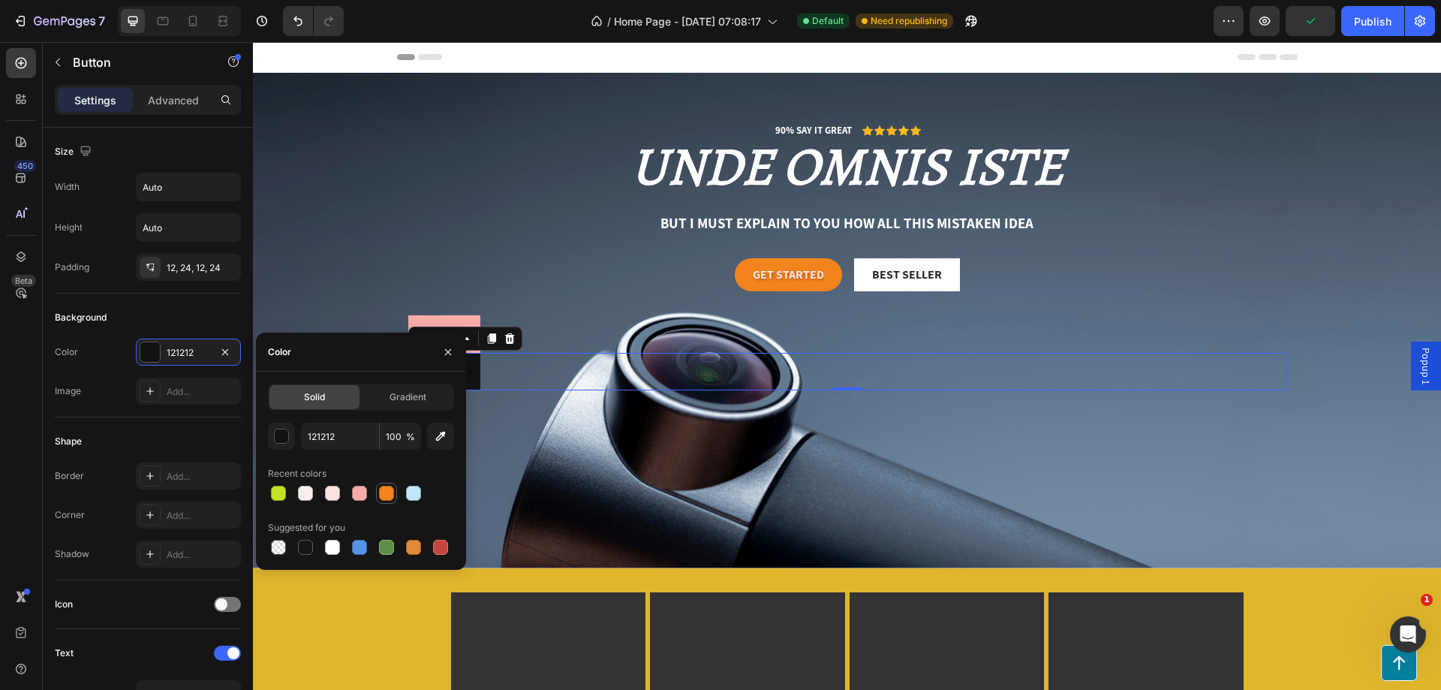
click at [387, 492] on div at bounding box center [386, 493] width 15 height 15
type input "F3841D"
click at [543, 416] on div "Background Image" at bounding box center [847, 320] width 1188 height 495
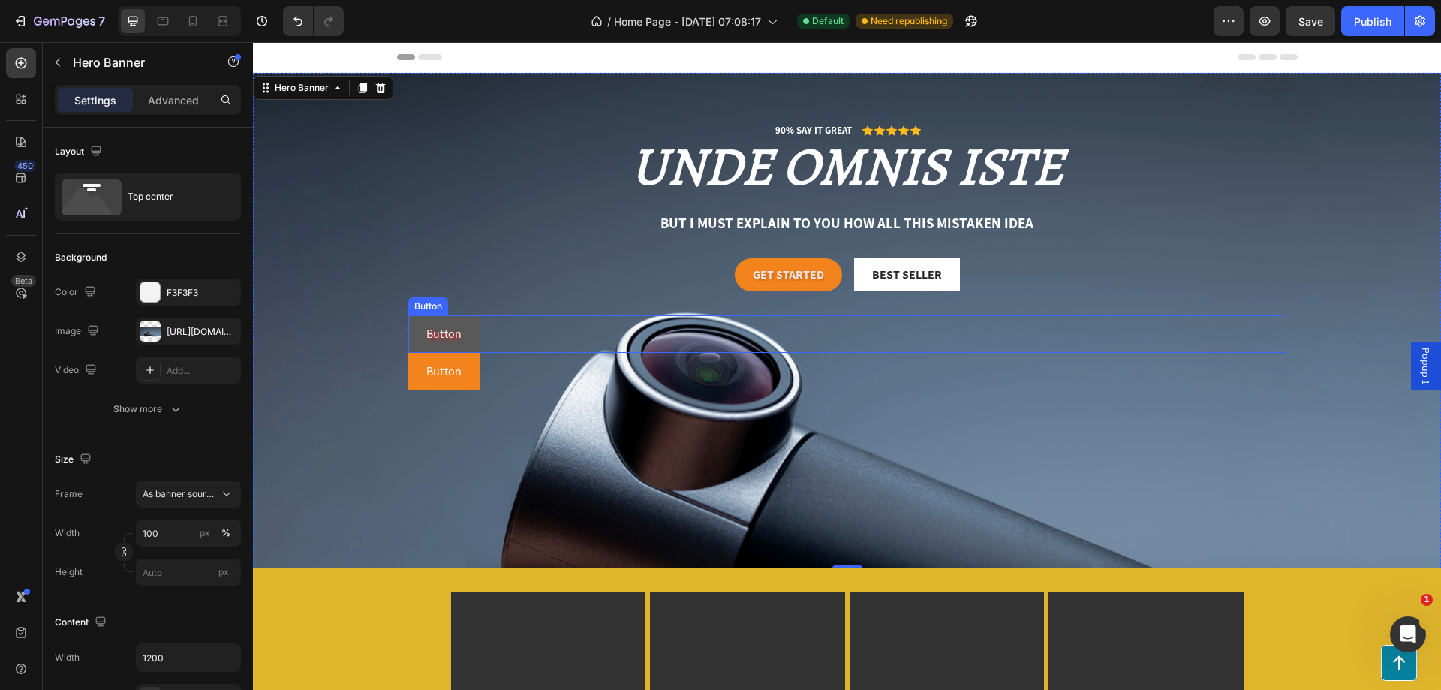
click at [446, 319] on button "Button" at bounding box center [444, 334] width 72 height 38
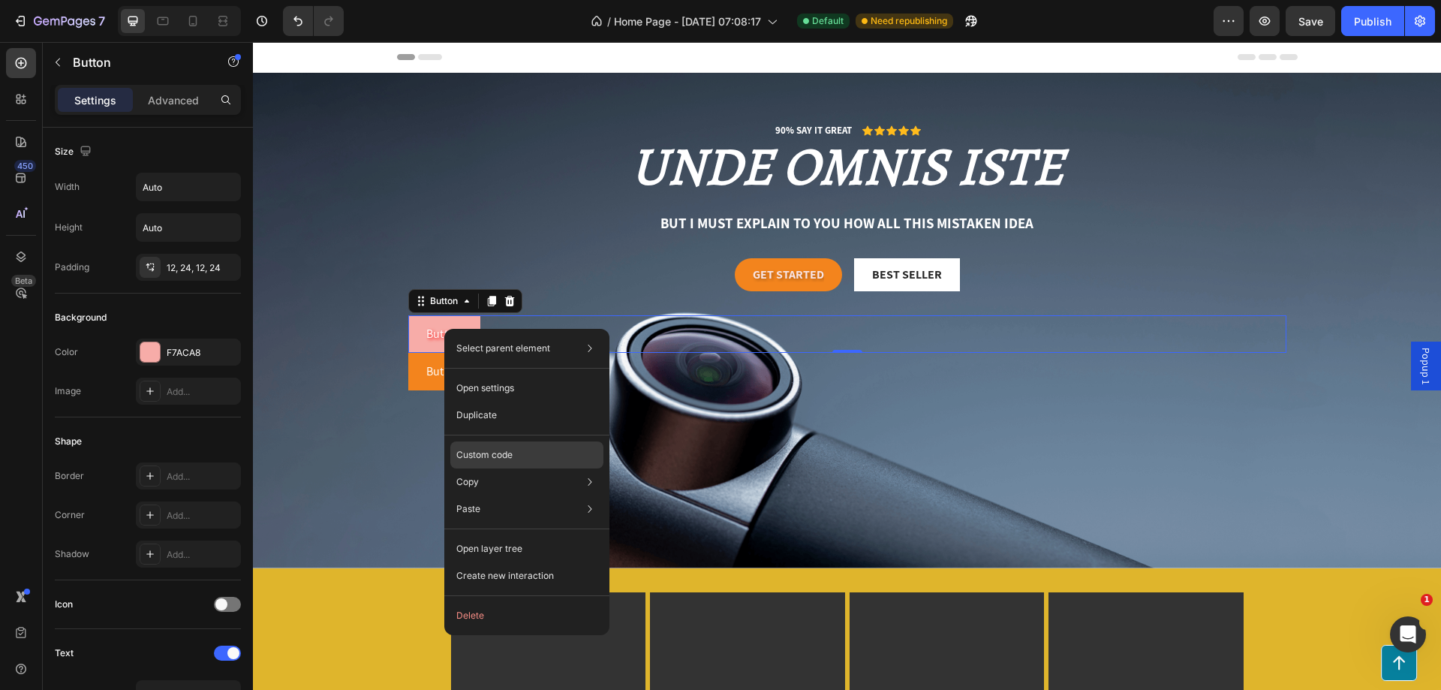
click at [495, 453] on p "Custom code" at bounding box center [484, 455] width 56 height 14
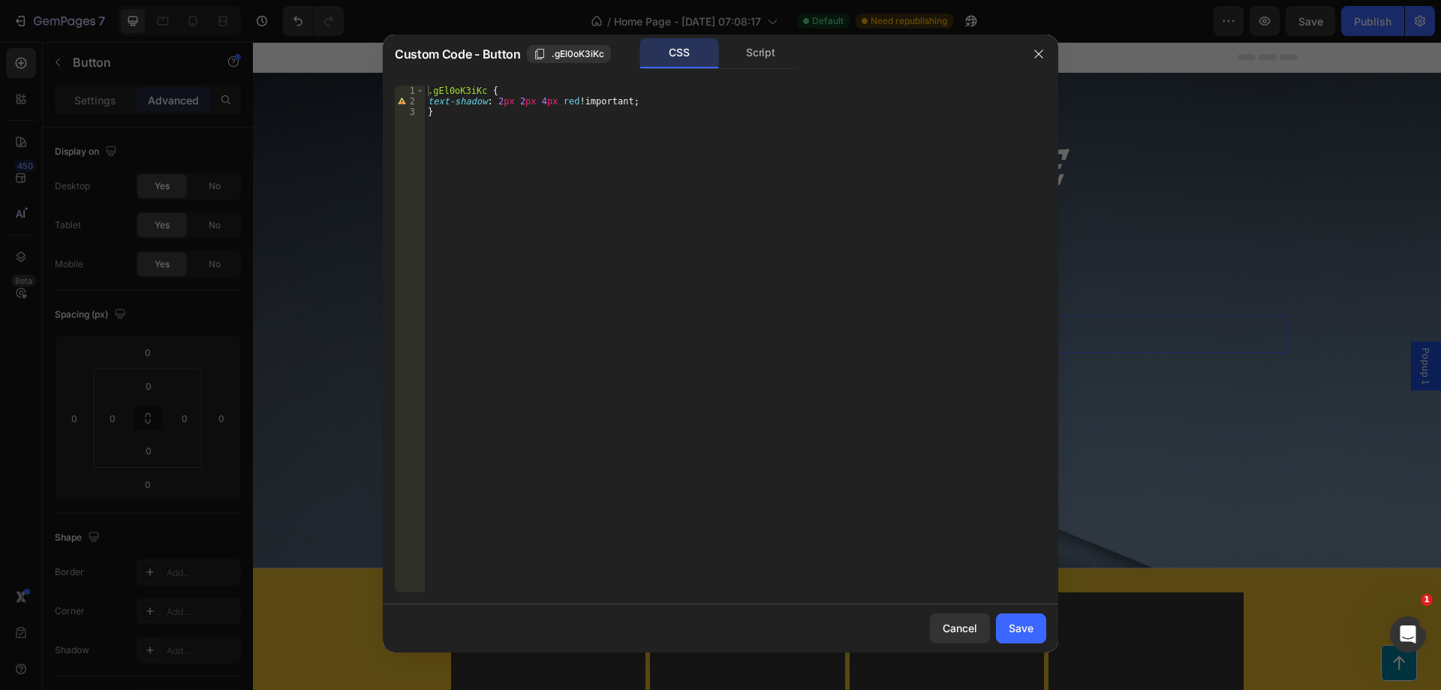
click at [450, 104] on div ".gEl0oK3iKc { text-shadow : 2 px 2 px 4 px red !important ; }" at bounding box center [736, 350] width 622 height 528
type textarea "text-shadow: 2px 2px 4px red!important; }"
drag, startPoint x: 332, startPoint y: 423, endPoint x: 89, endPoint y: 342, distance: 256.4
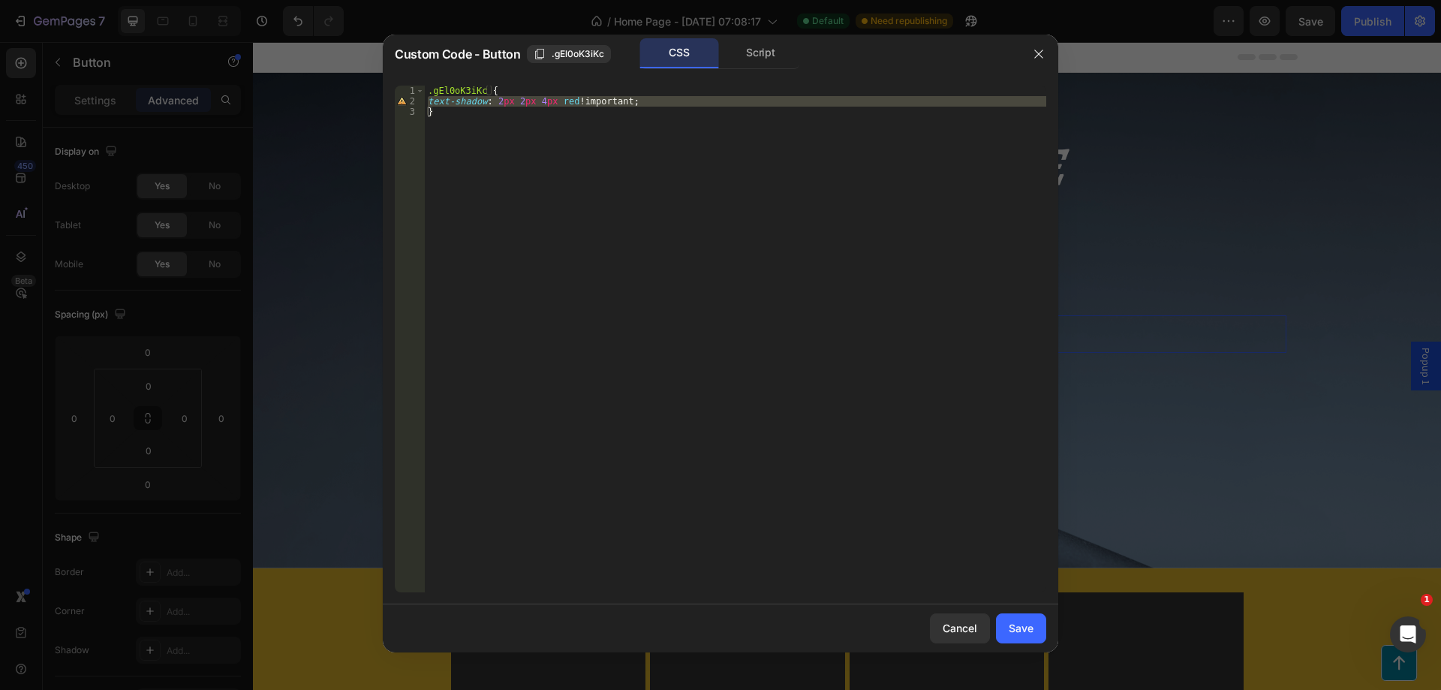
click at [332, 423] on div at bounding box center [720, 345] width 1441 height 690
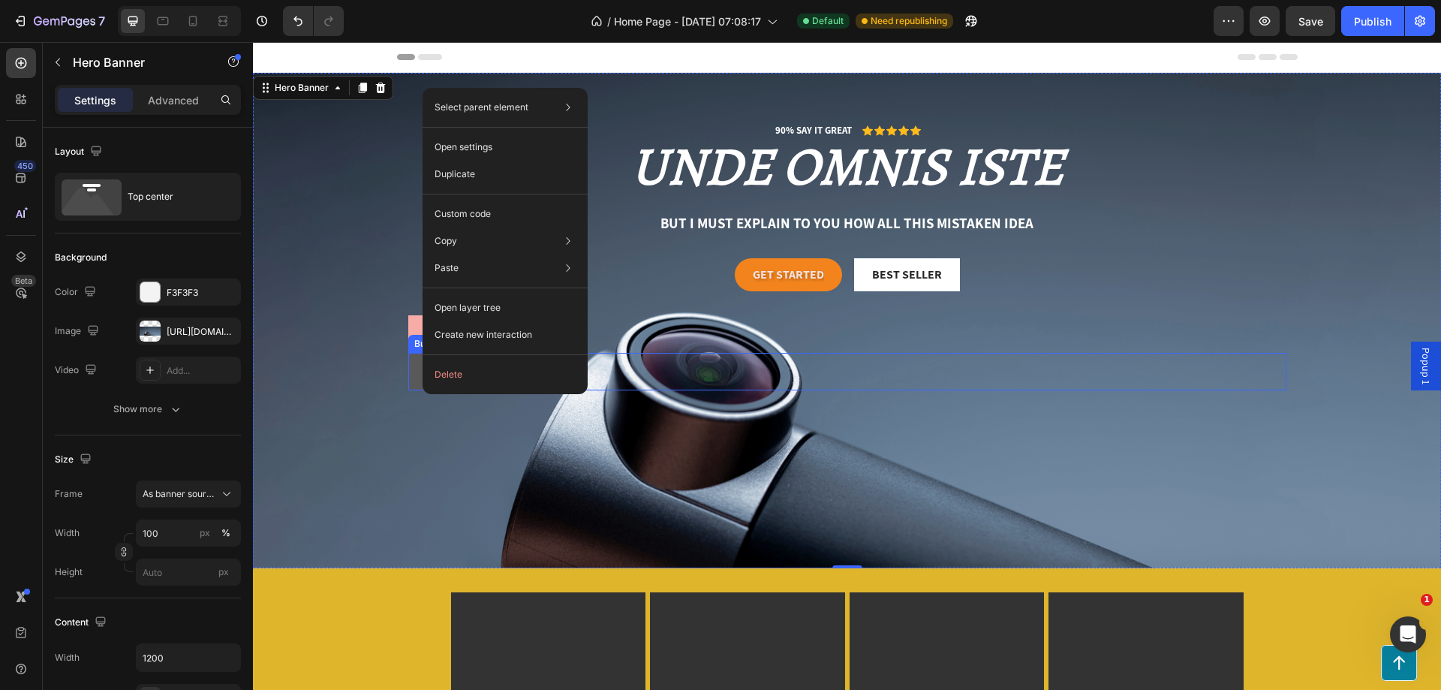
click at [416, 376] on button "Button" at bounding box center [444, 372] width 72 height 38
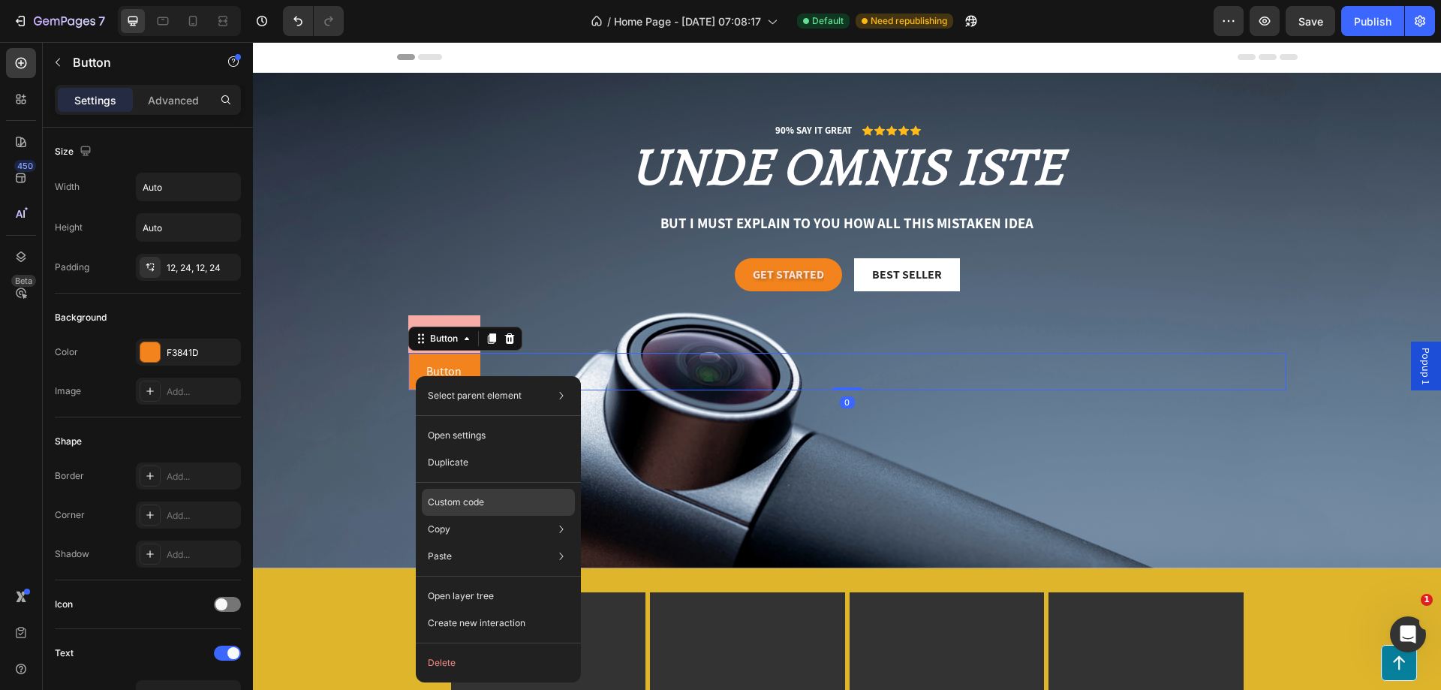
click at [465, 499] on p "Custom code" at bounding box center [456, 502] width 56 height 14
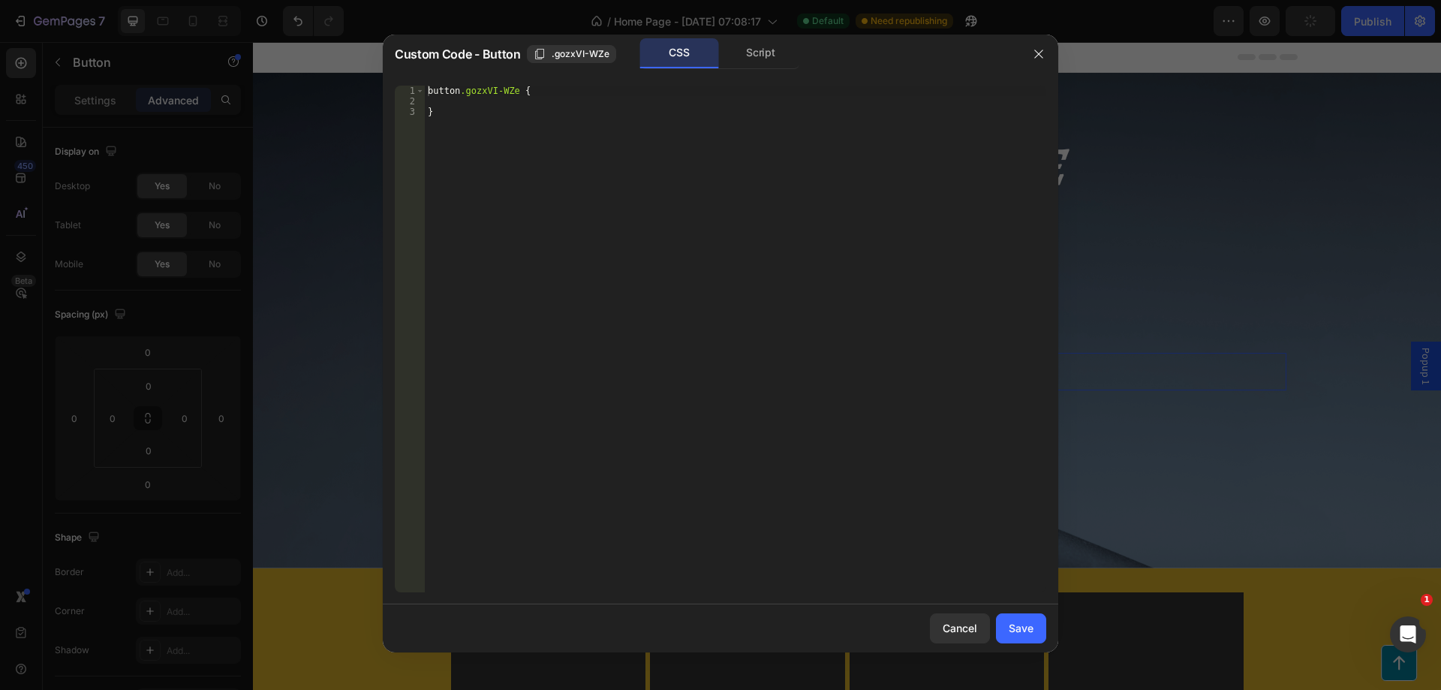
click at [450, 100] on div "button .gozxVI-WZe { }" at bounding box center [736, 350] width 622 height 528
click at [1017, 633] on div "Save" at bounding box center [1021, 628] width 25 height 16
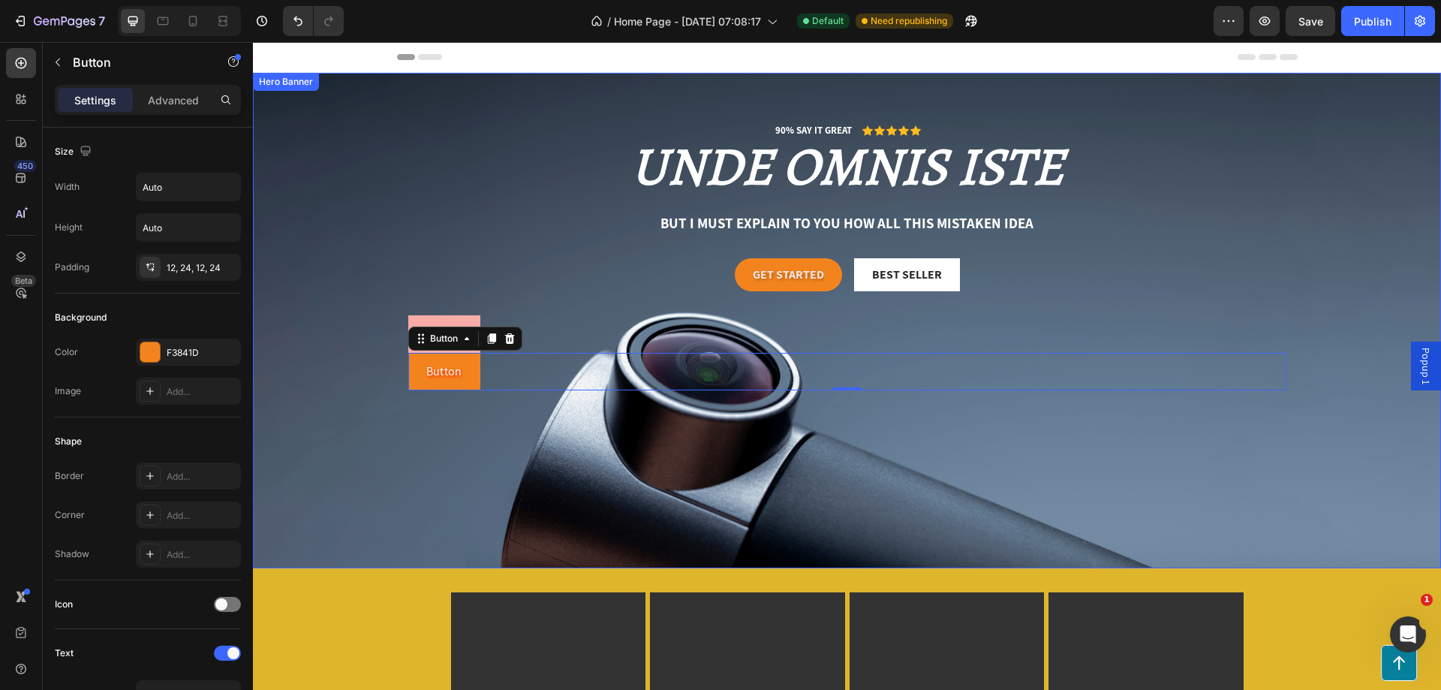
click at [448, 497] on div "Background Image" at bounding box center [847, 320] width 1188 height 495
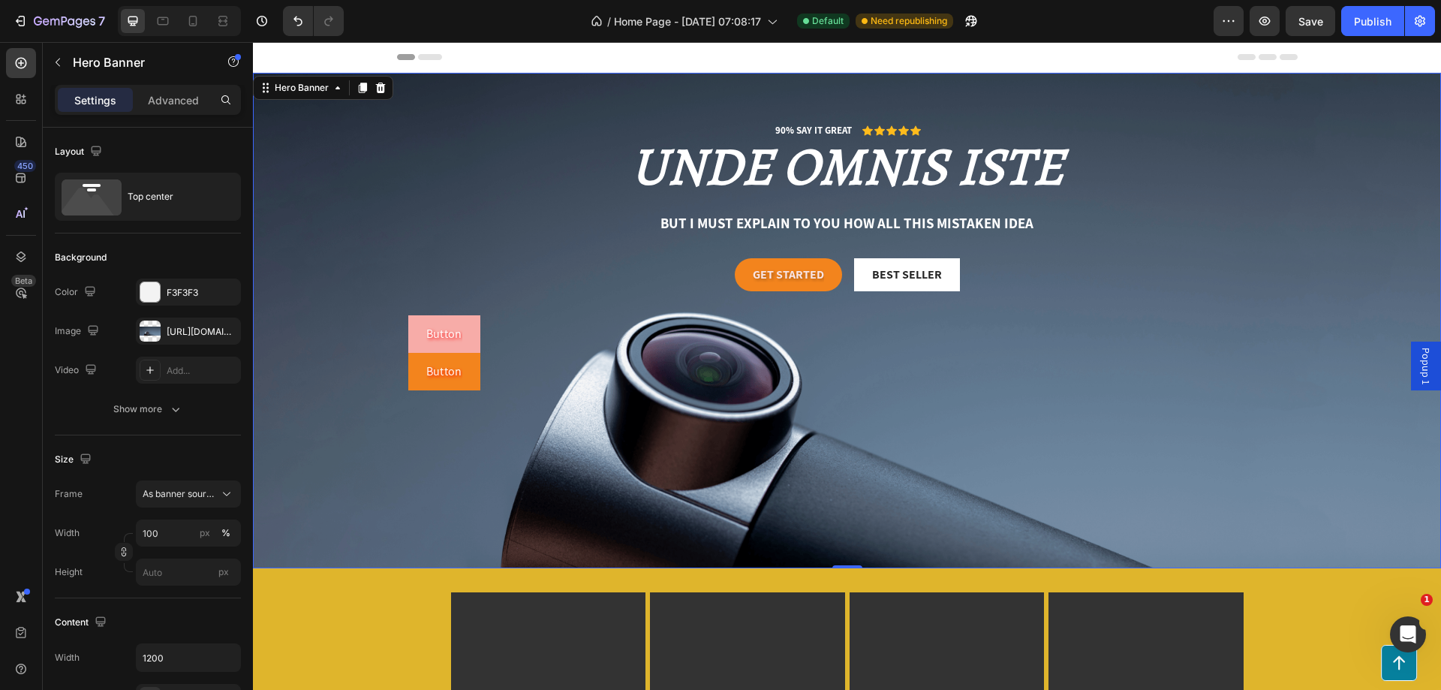
click at [411, 477] on div "Background Image" at bounding box center [847, 320] width 1188 height 495
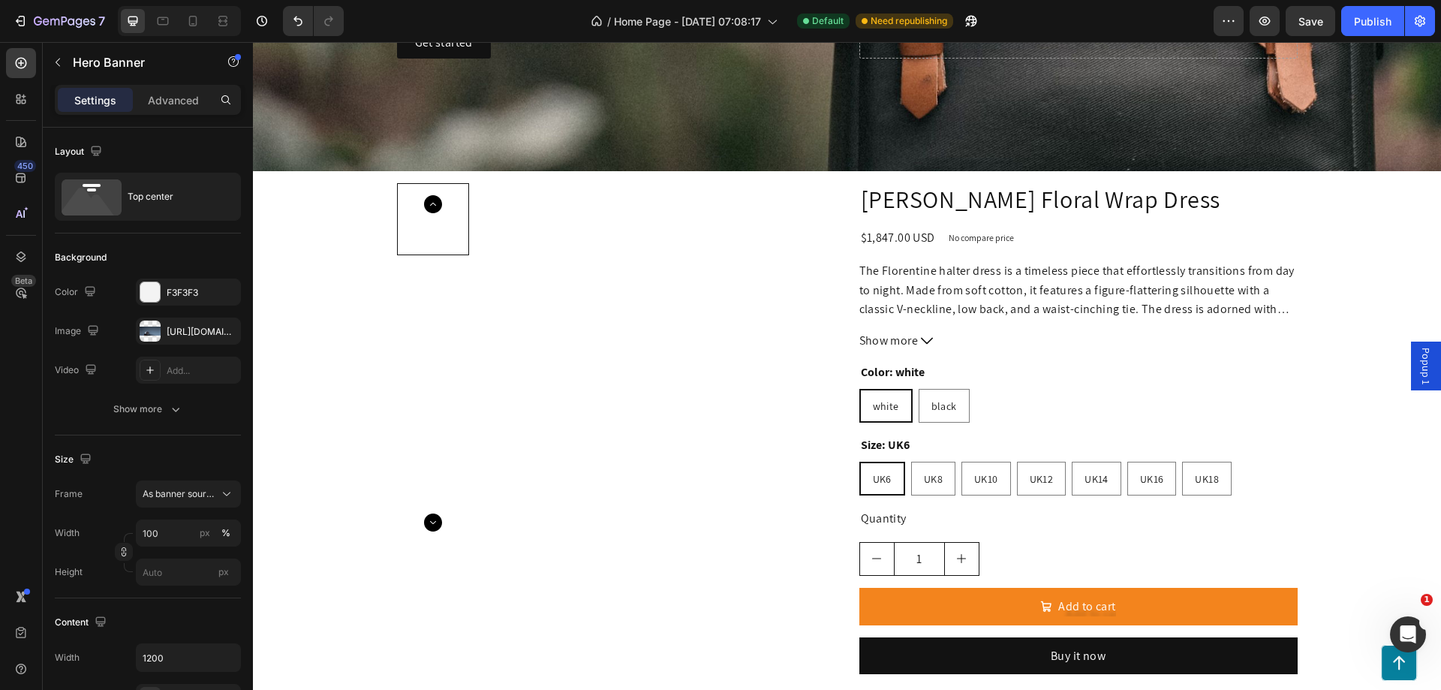
scroll to position [1984, 0]
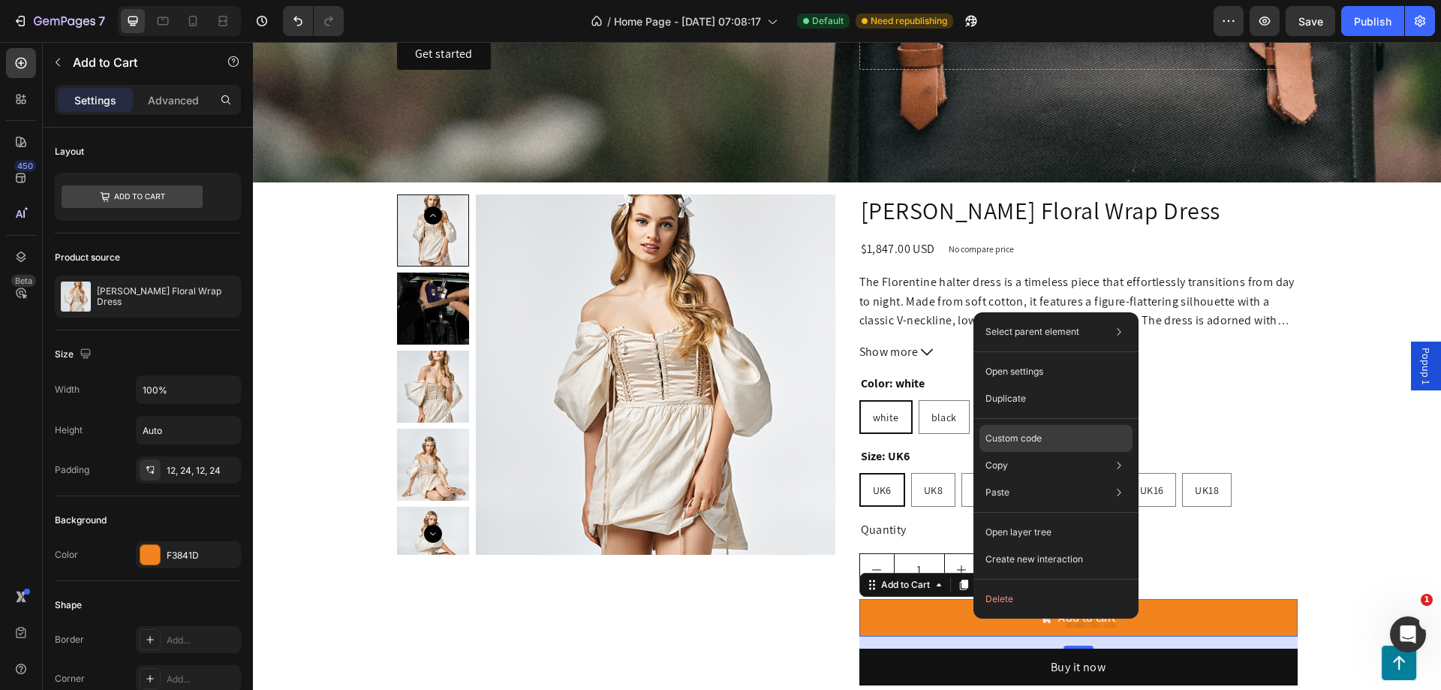
click at [1041, 438] on p "Custom code" at bounding box center [1014, 439] width 56 height 14
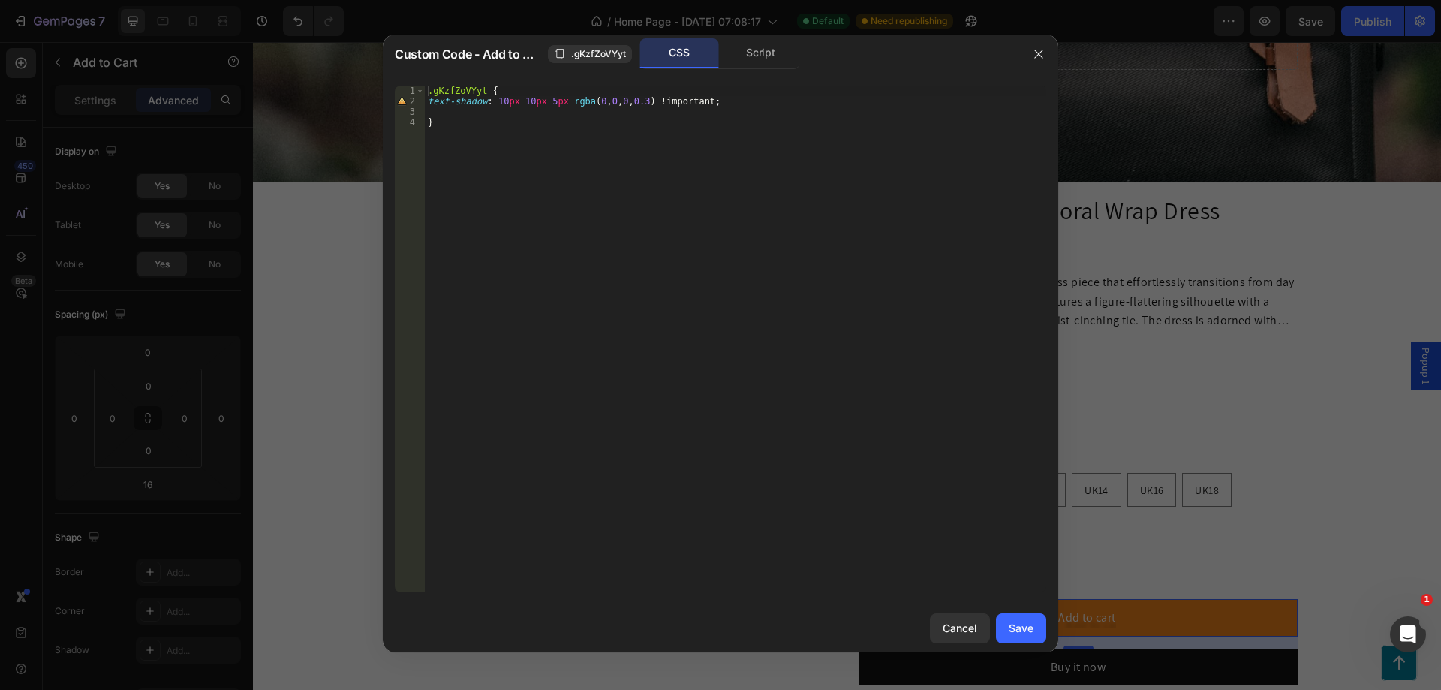
click at [471, 98] on div ".gKzfZoVYyt { text-shadow : 10 px 10 px 5 px rgba ( 0 , 0 , 0 , 0.3 ) !importan…" at bounding box center [736, 350] width 622 height 528
type textarea "text-shadow: 10px 10px 5px rgba(0, 0, 0, 0.3) !important;"
paste textarea
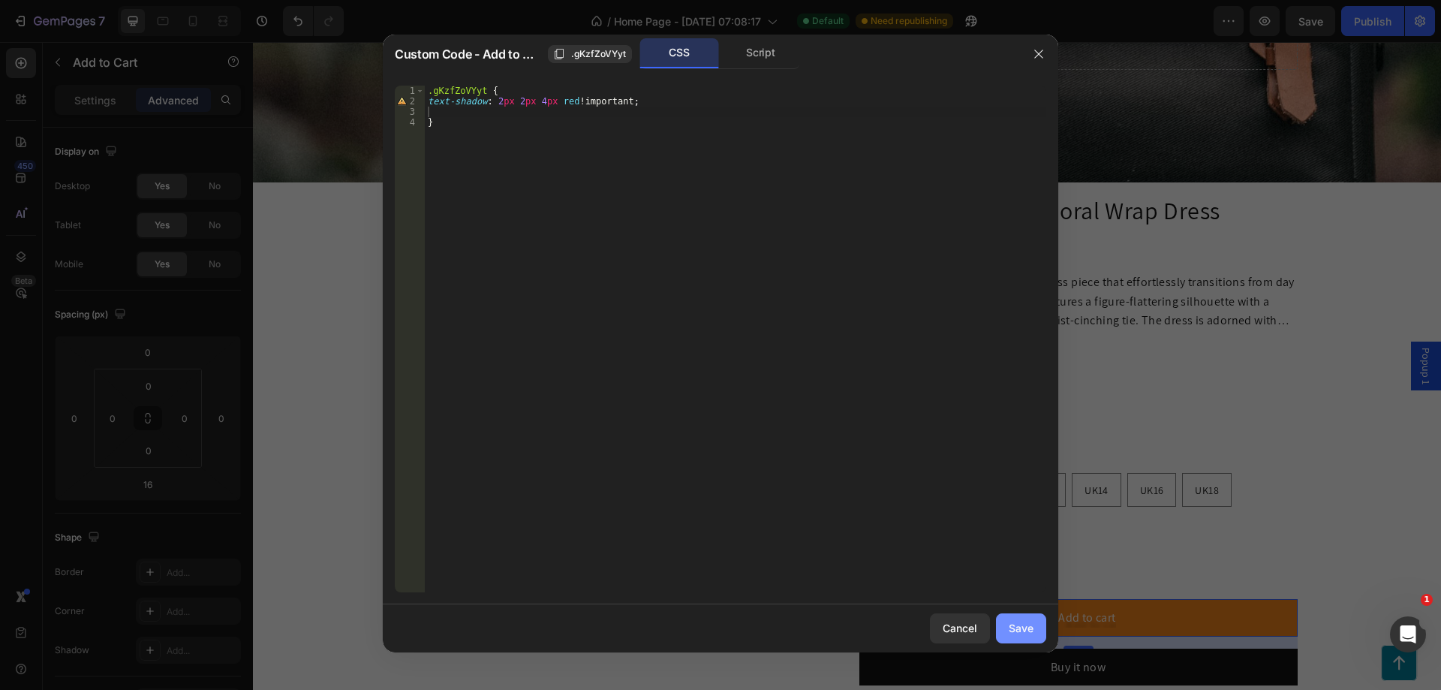
click at [1022, 630] on div "Save" at bounding box center [1021, 628] width 25 height 16
